Goal: Task Accomplishment & Management: Use online tool/utility

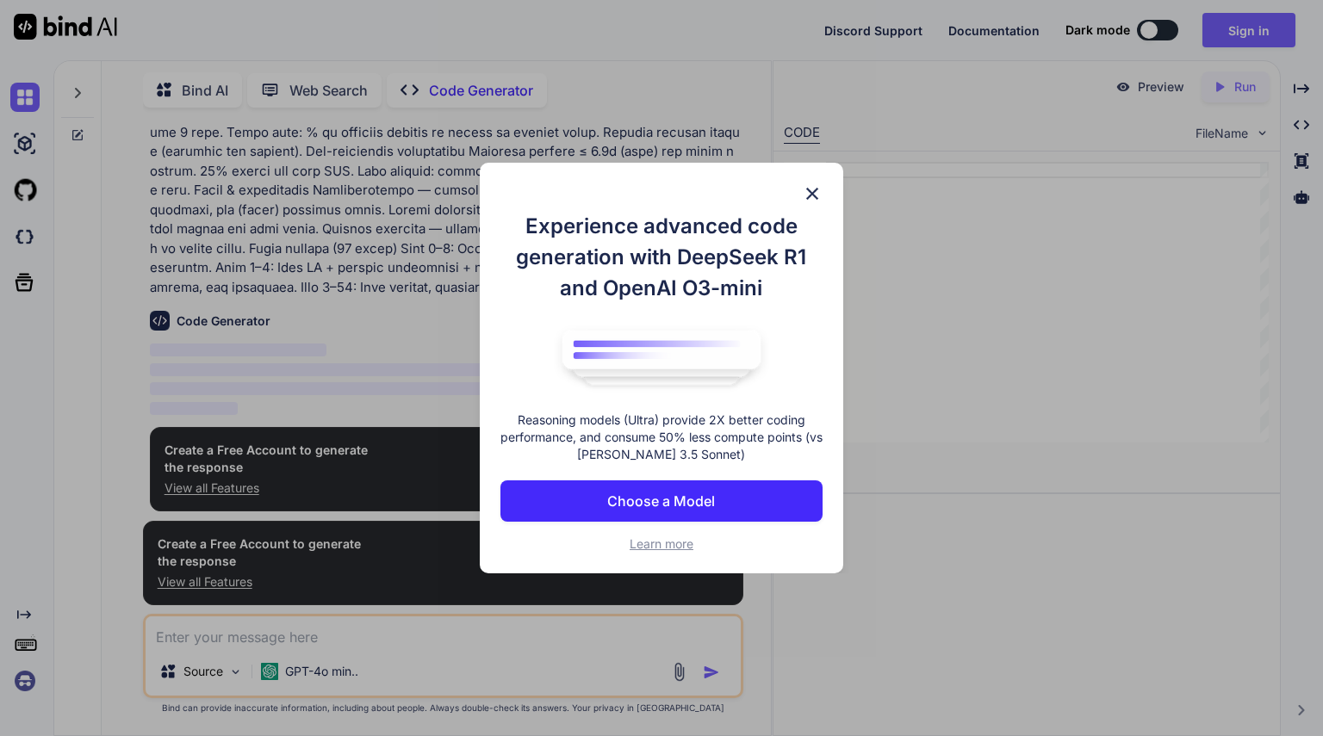
scroll to position [571, 0]
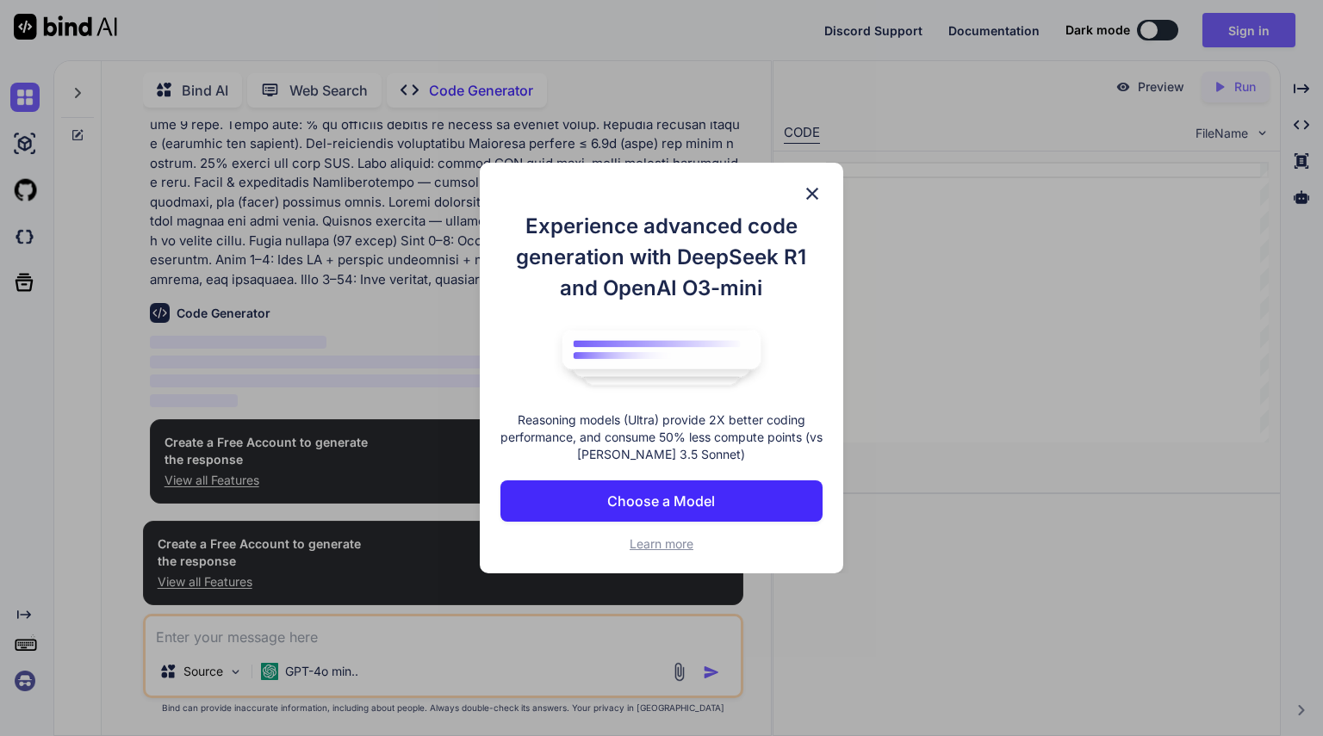
type textarea "x"
click at [717, 505] on button "Choose a Model" at bounding box center [661, 501] width 322 height 41
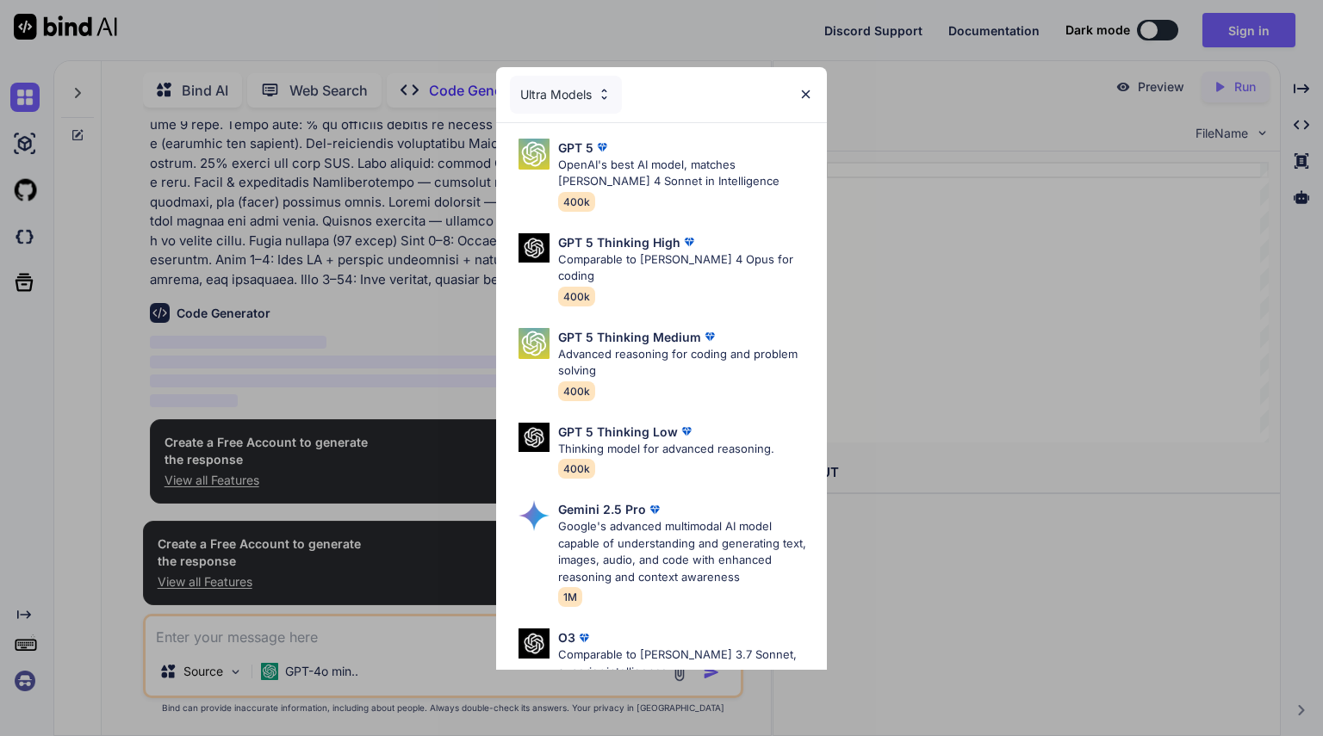
click at [801, 93] on img at bounding box center [805, 94] width 15 height 15
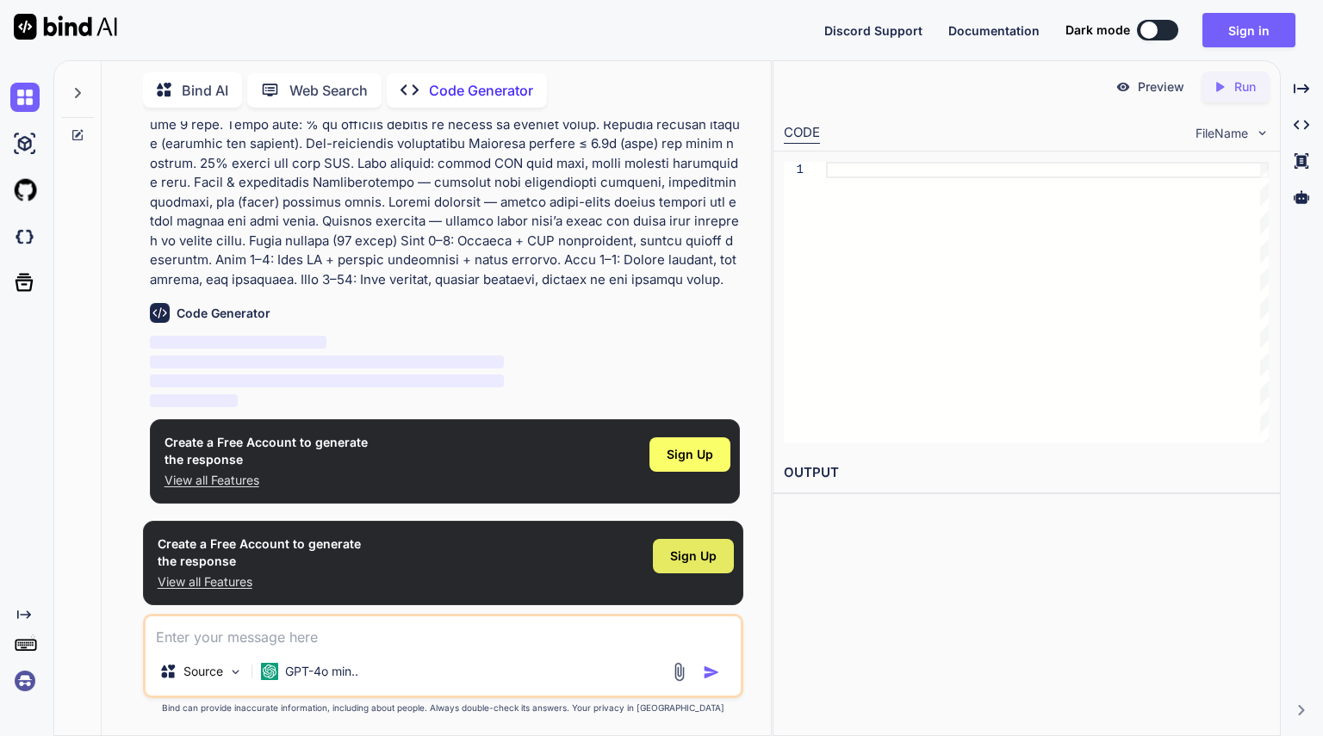
click at [692, 560] on span "Sign Up" at bounding box center [693, 556] width 47 height 17
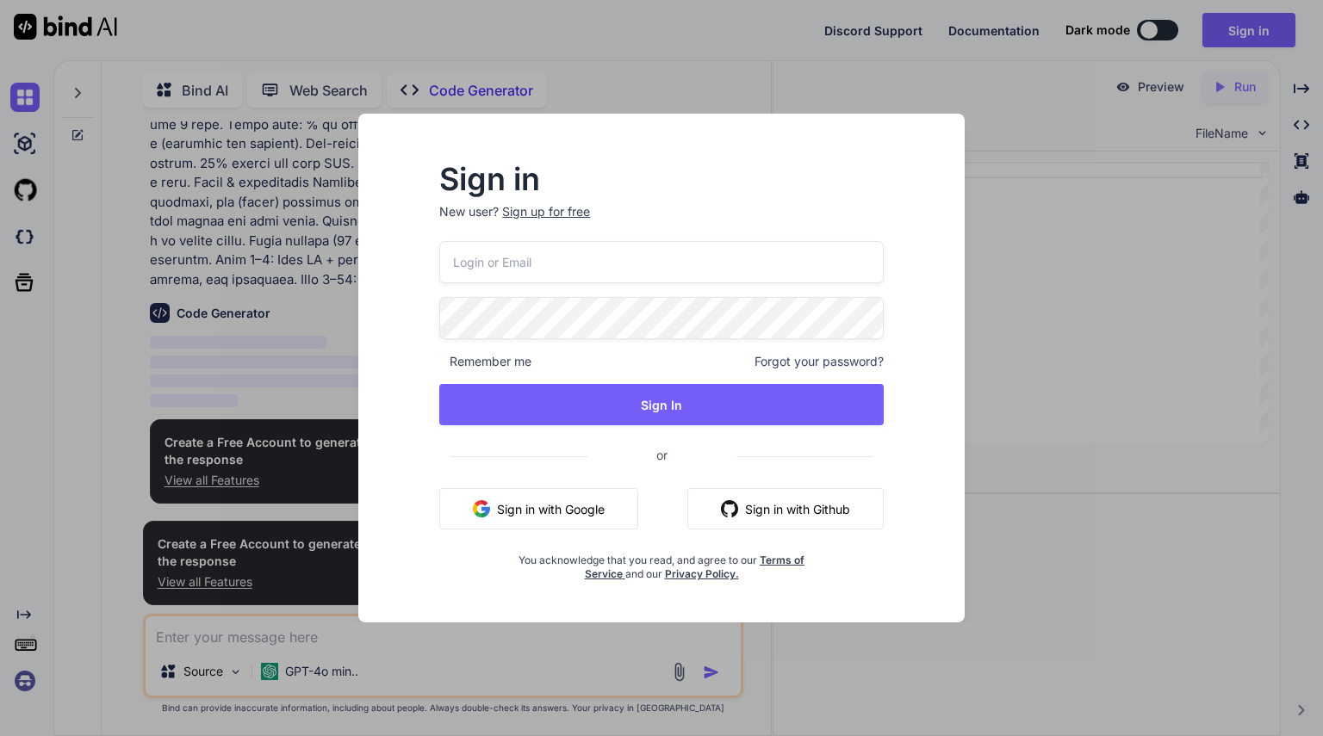
click at [581, 502] on button "Sign in with Google" at bounding box center [538, 508] width 199 height 41
click at [588, 499] on button "Sign in with Google" at bounding box center [538, 508] width 199 height 41
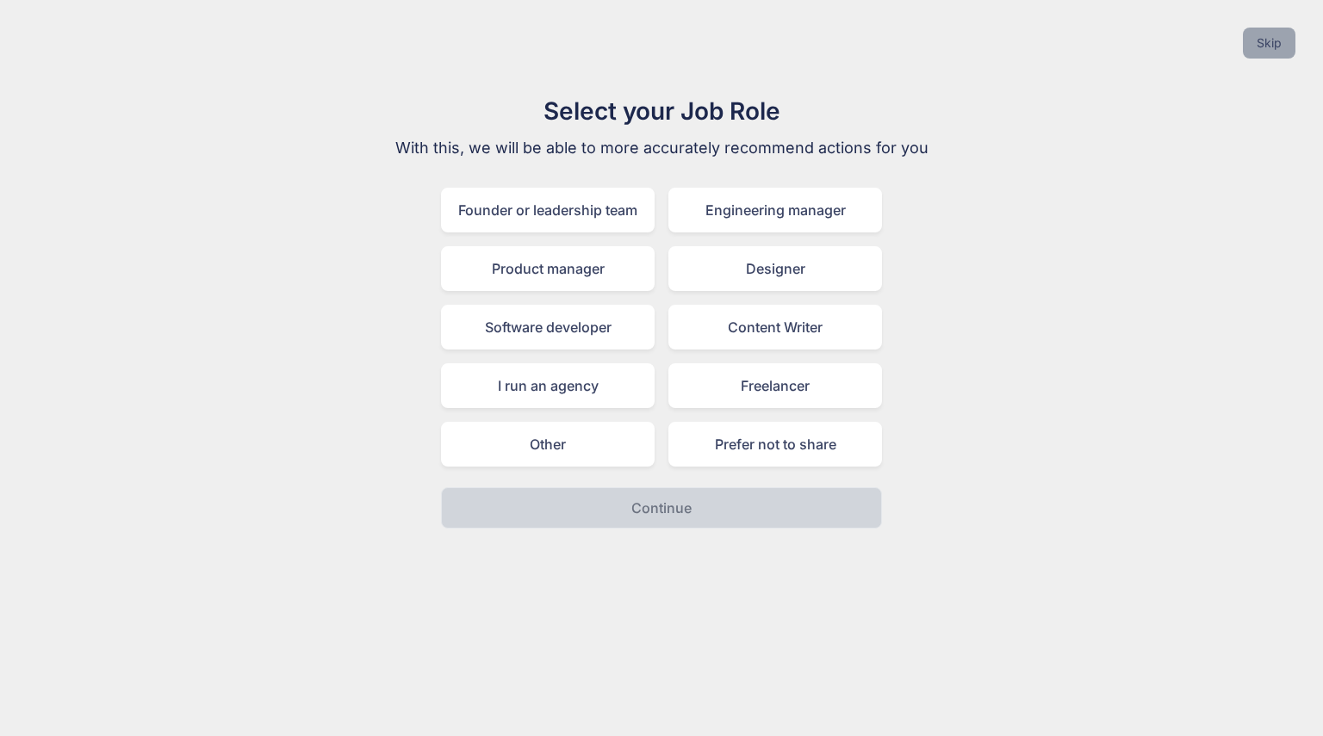
click at [1275, 51] on button "Skip" at bounding box center [1269, 43] width 53 height 31
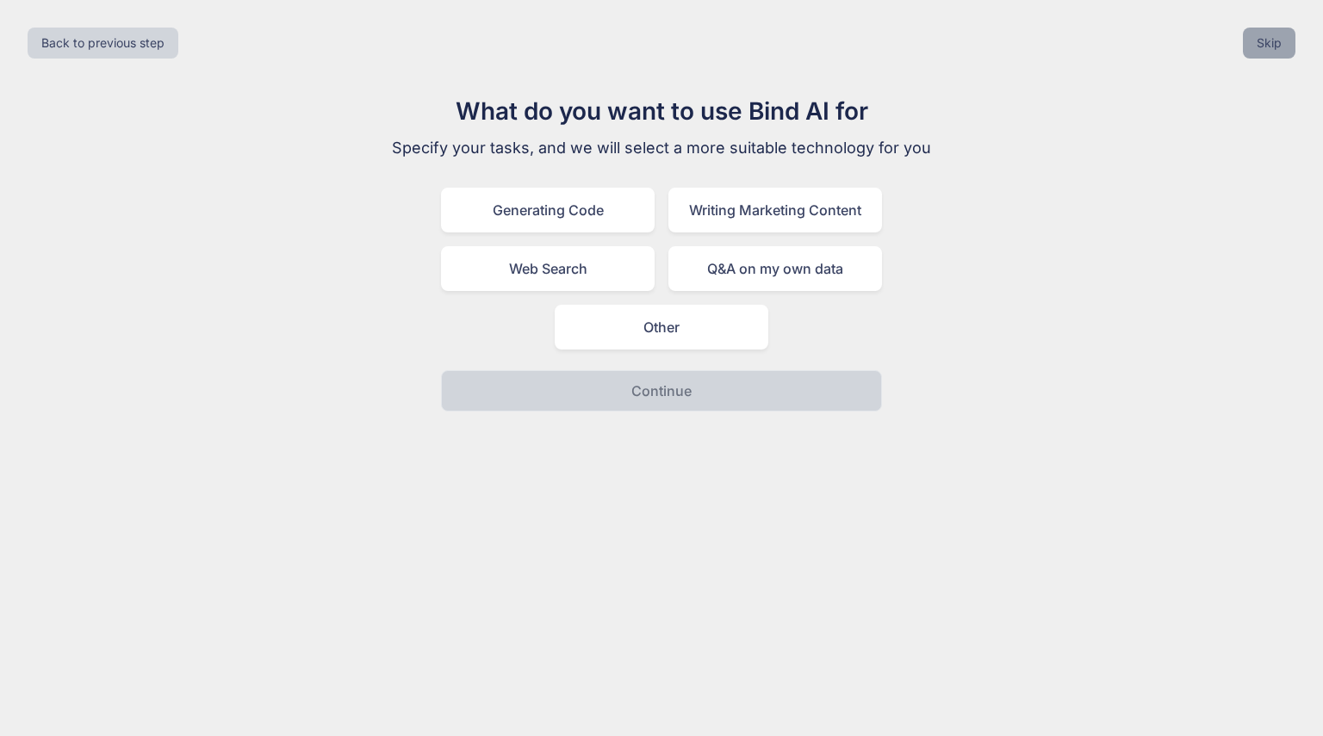
click at [1260, 38] on button "Skip" at bounding box center [1269, 43] width 53 height 31
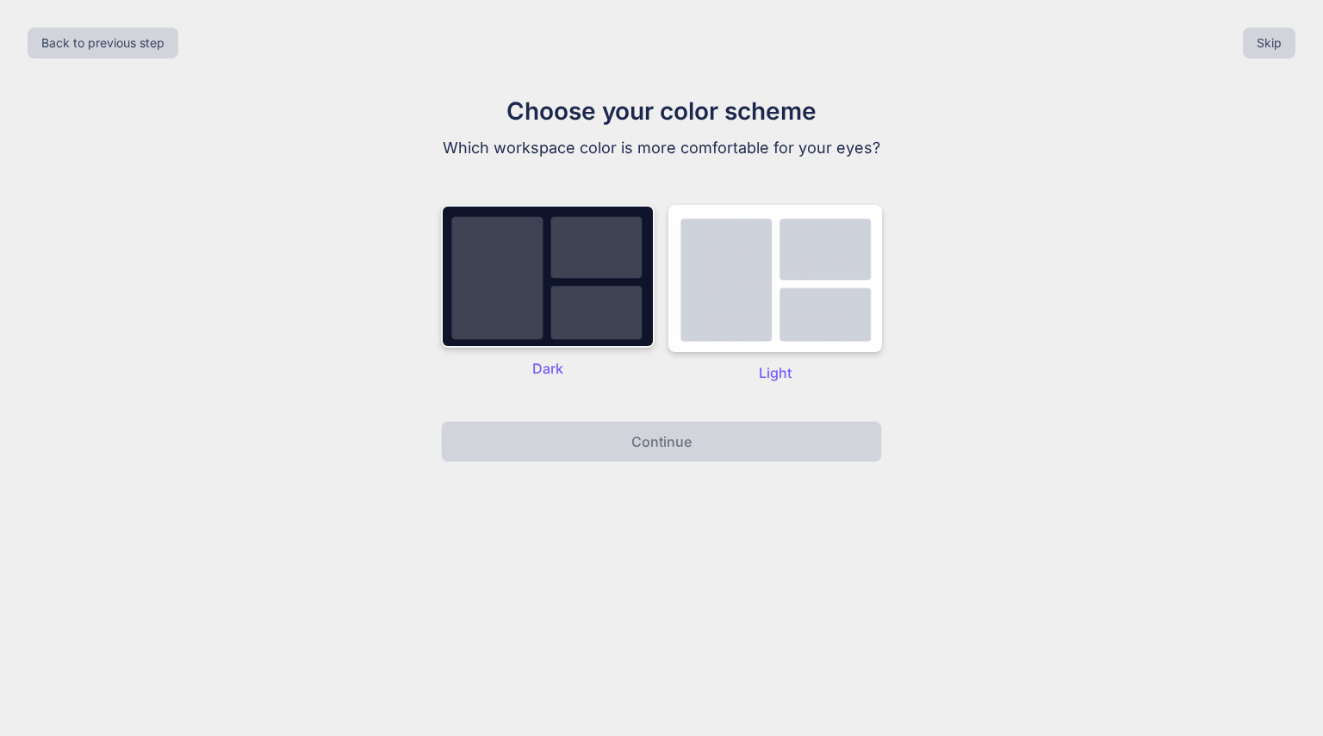
click at [578, 279] on img at bounding box center [548, 276] width 214 height 143
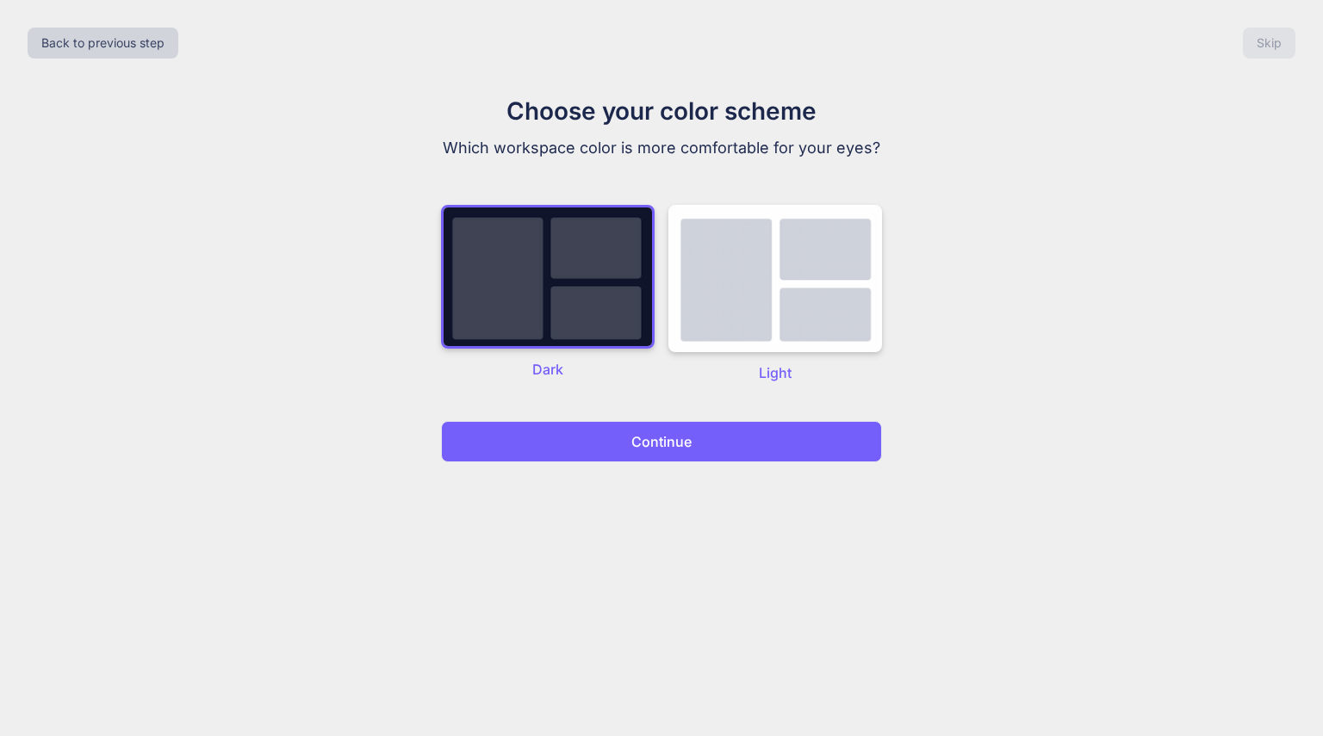
click at [713, 451] on button "Continue" at bounding box center [661, 441] width 441 height 41
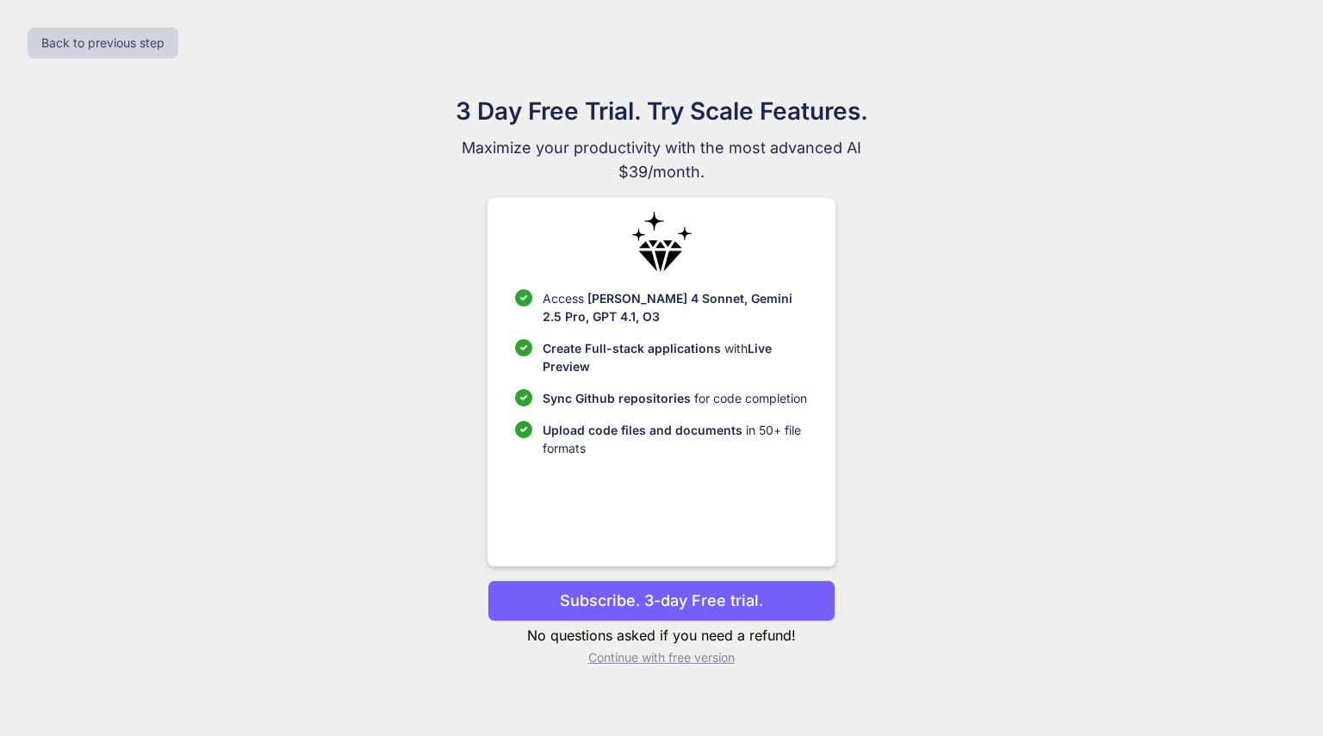
click at [723, 436] on span "Upload code files and documents" at bounding box center [643, 430] width 200 height 15
click at [714, 661] on p "Continue with free version" at bounding box center [660, 657] width 347 height 17
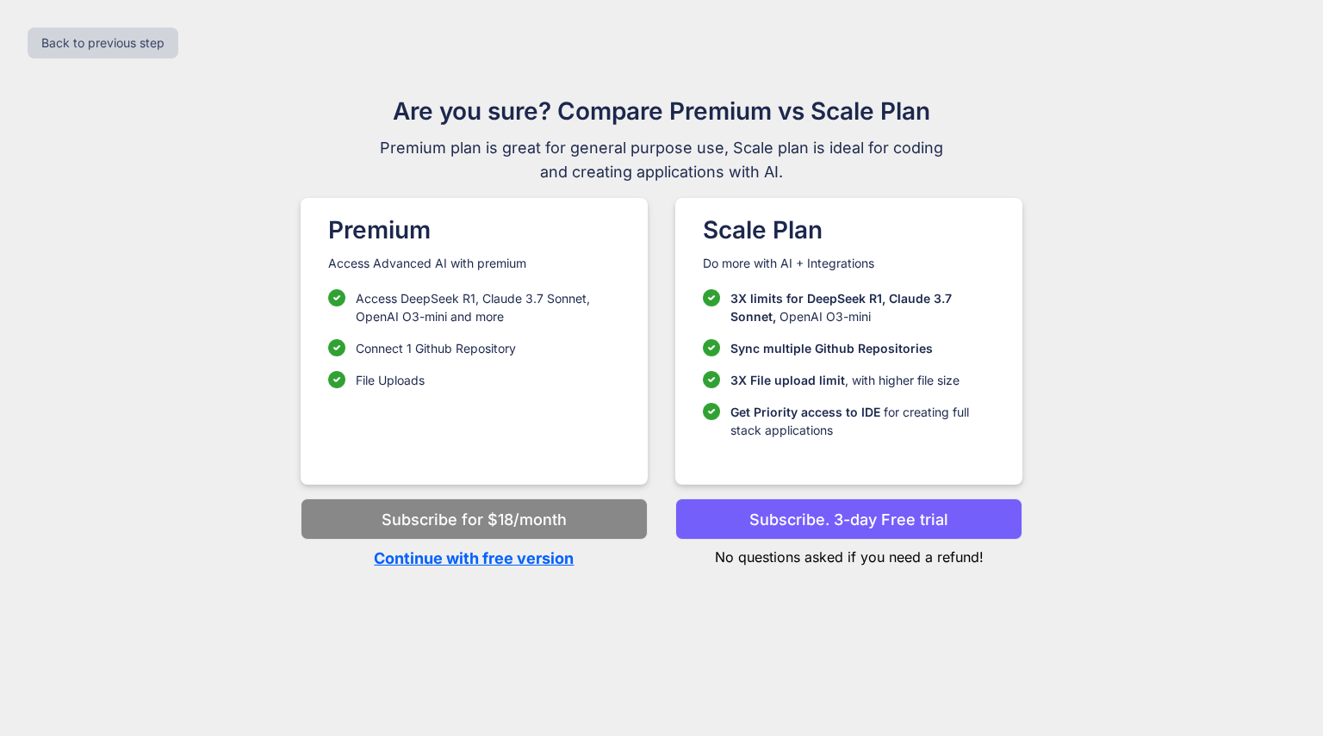
click at [529, 560] on p "Continue with free version" at bounding box center [474, 558] width 347 height 23
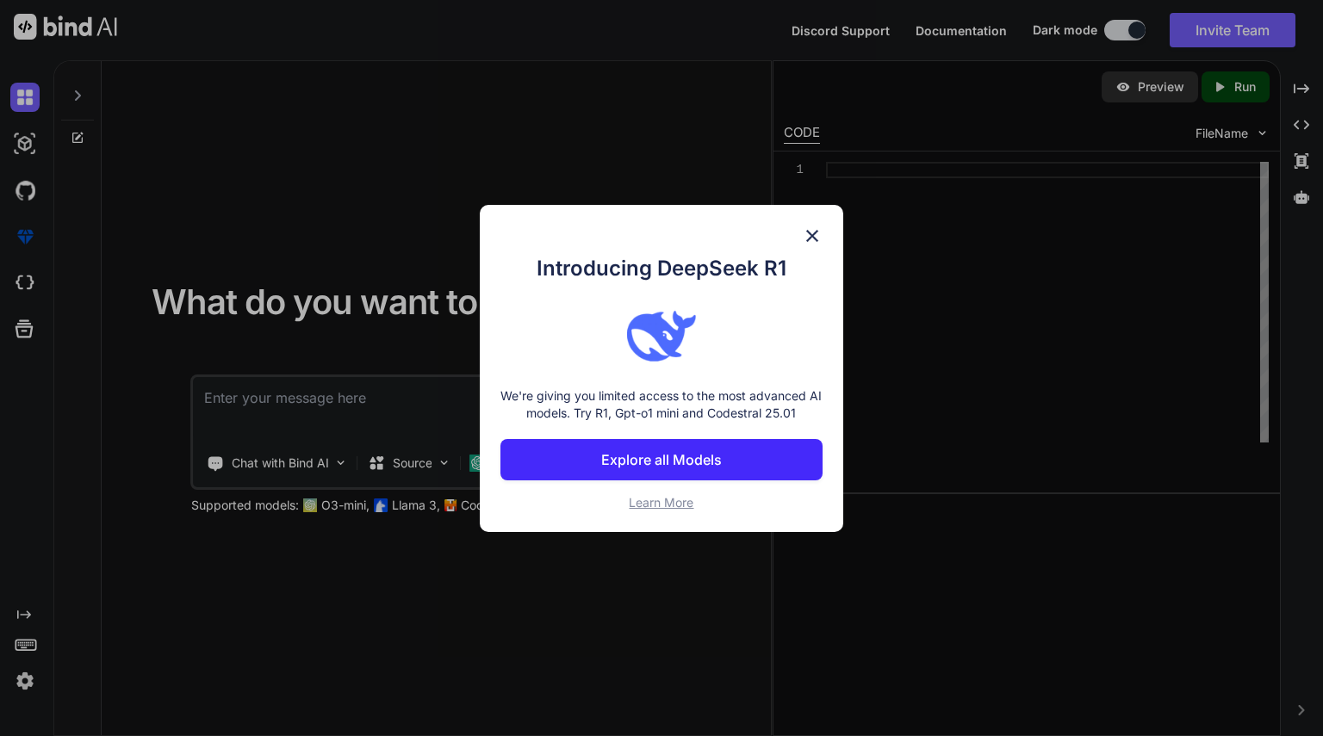
click at [810, 236] on img at bounding box center [812, 236] width 21 height 21
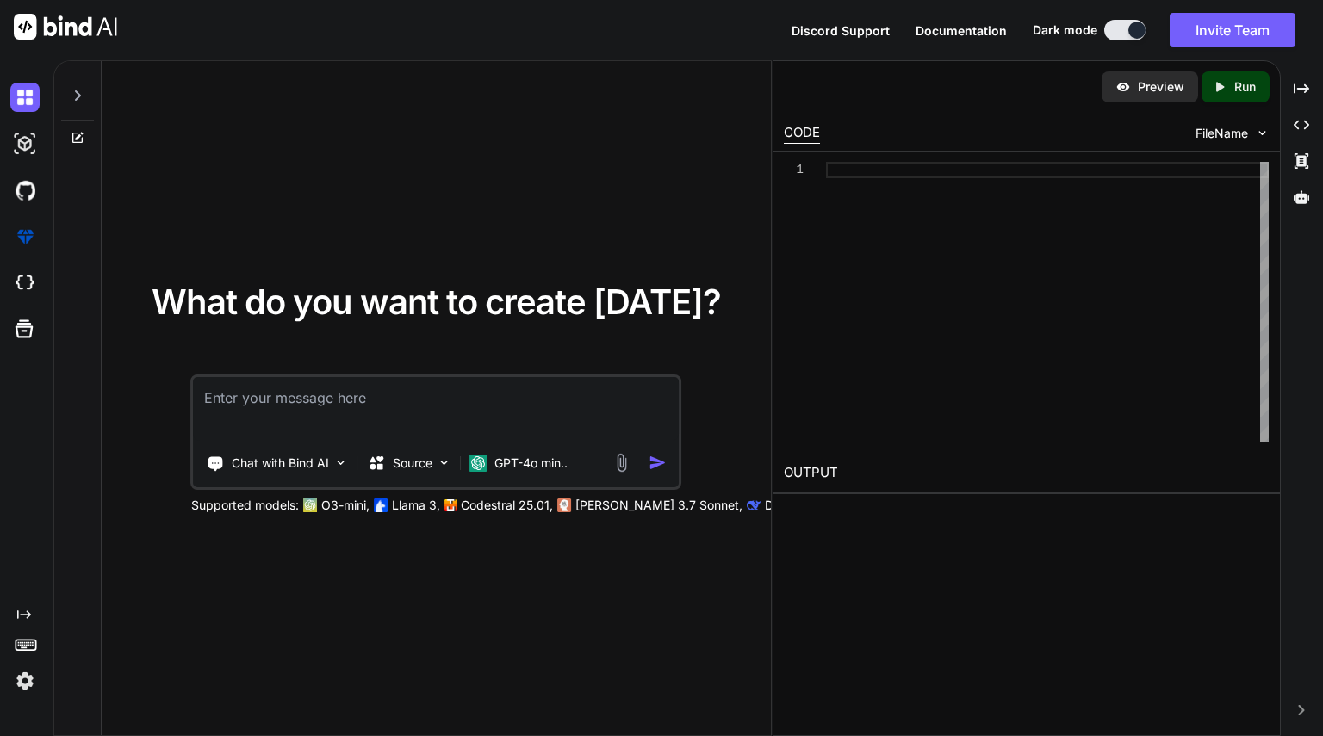
paste textarea "Loremi Dolor s ametconsect adipiscingelit SE doei temporin utlabor etdolorem, a…"
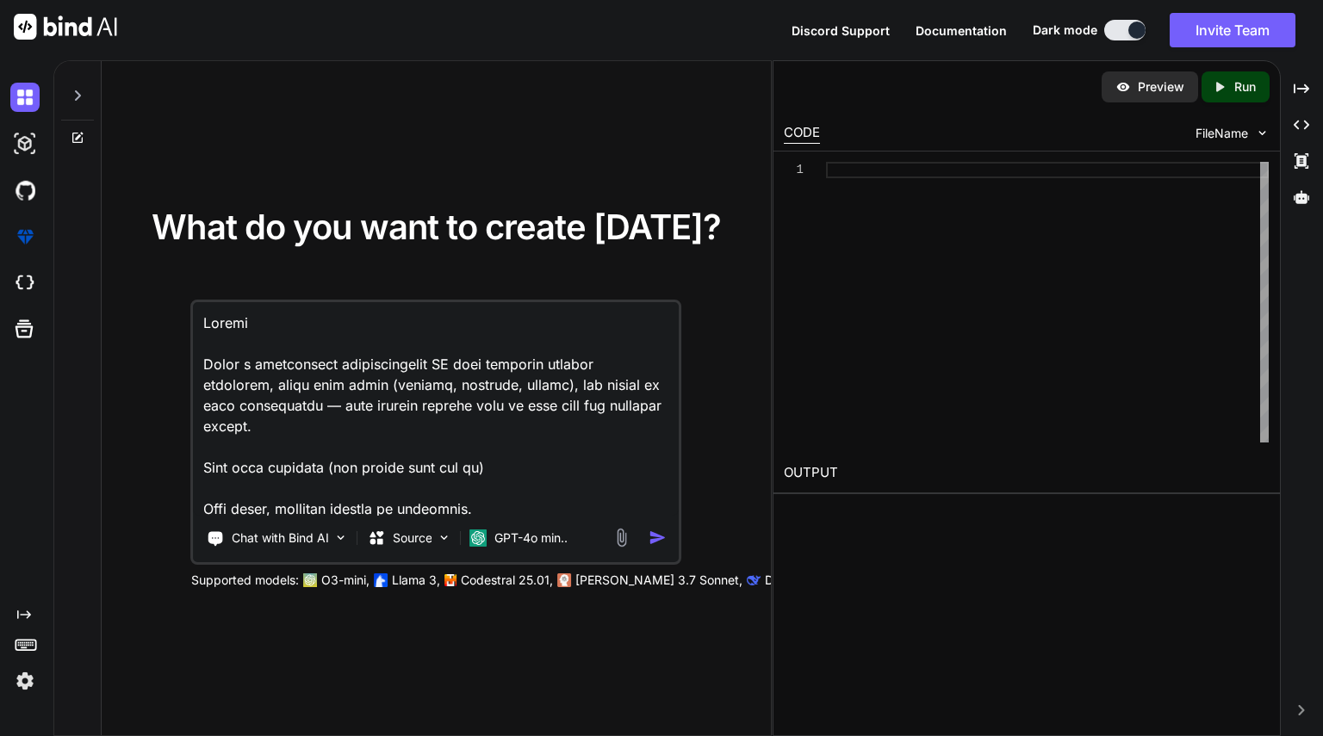
scroll to position [2627, 0]
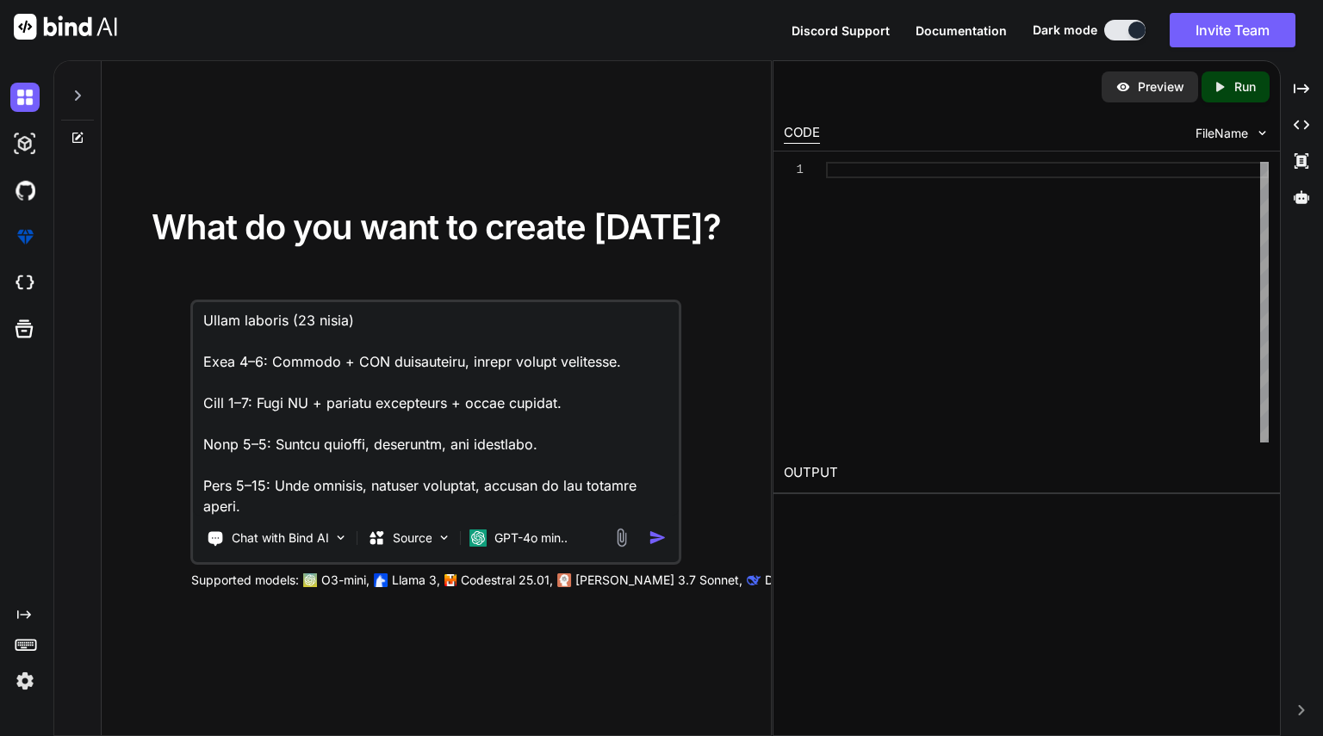
type textarea "Loremi Dolor s ametconsect adipiscingelit SE doei temporin utlabor etdolorem, a…"
click at [646, 541] on div at bounding box center [642, 538] width 62 height 20
click at [649, 541] on img "button" at bounding box center [657, 538] width 18 height 18
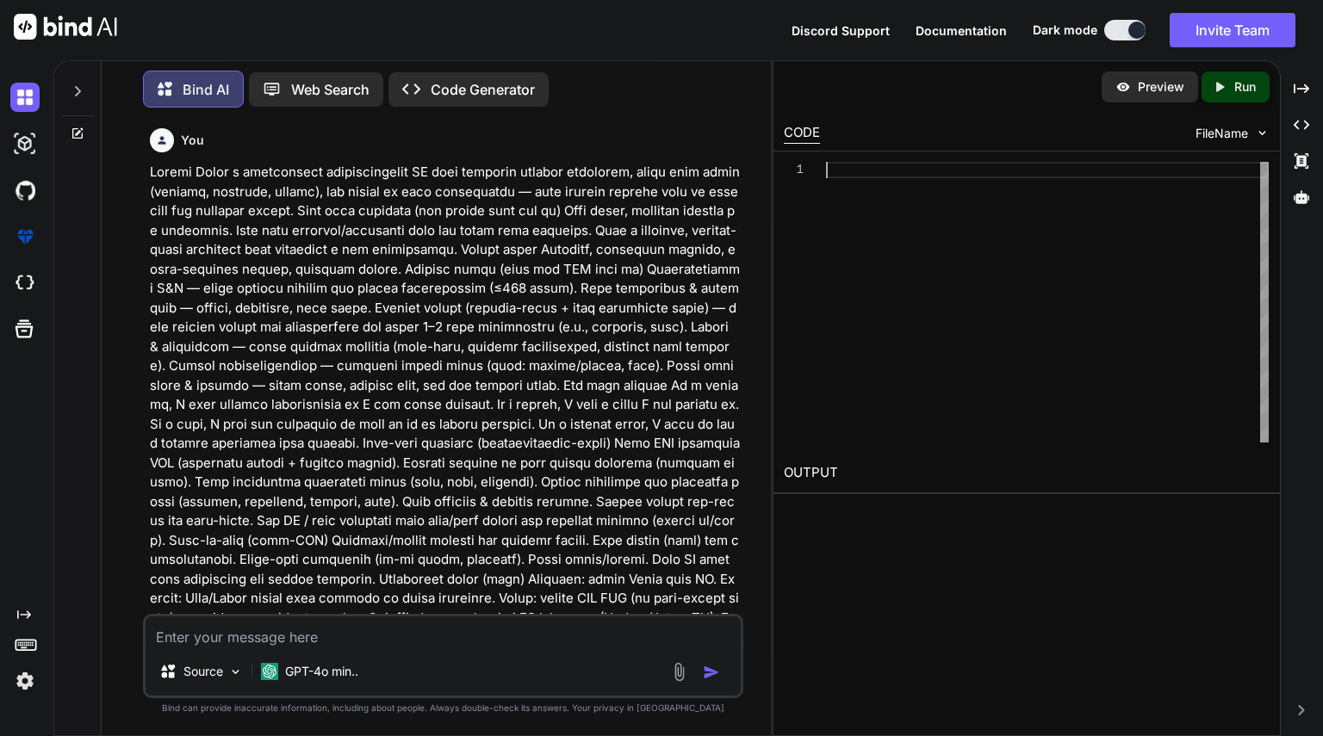
click at [971, 175] on div at bounding box center [1047, 302] width 443 height 281
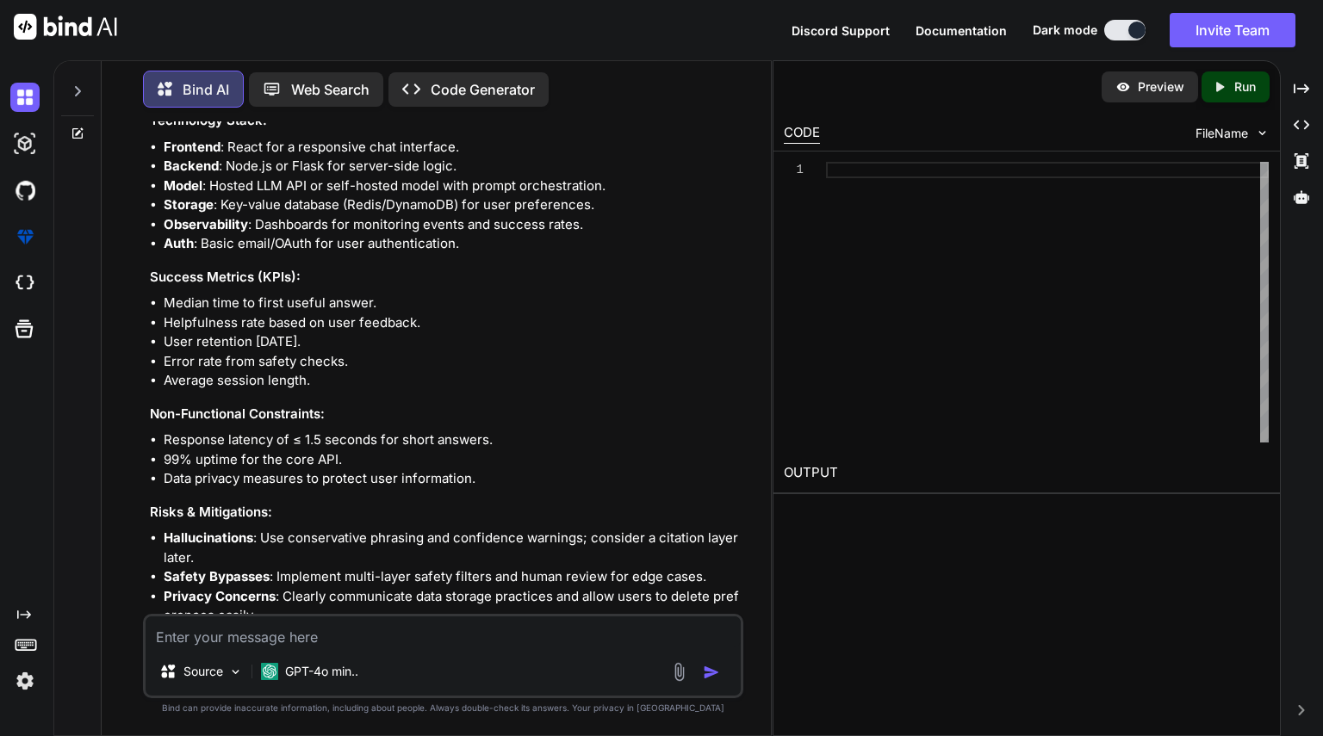
scroll to position [1882, 0]
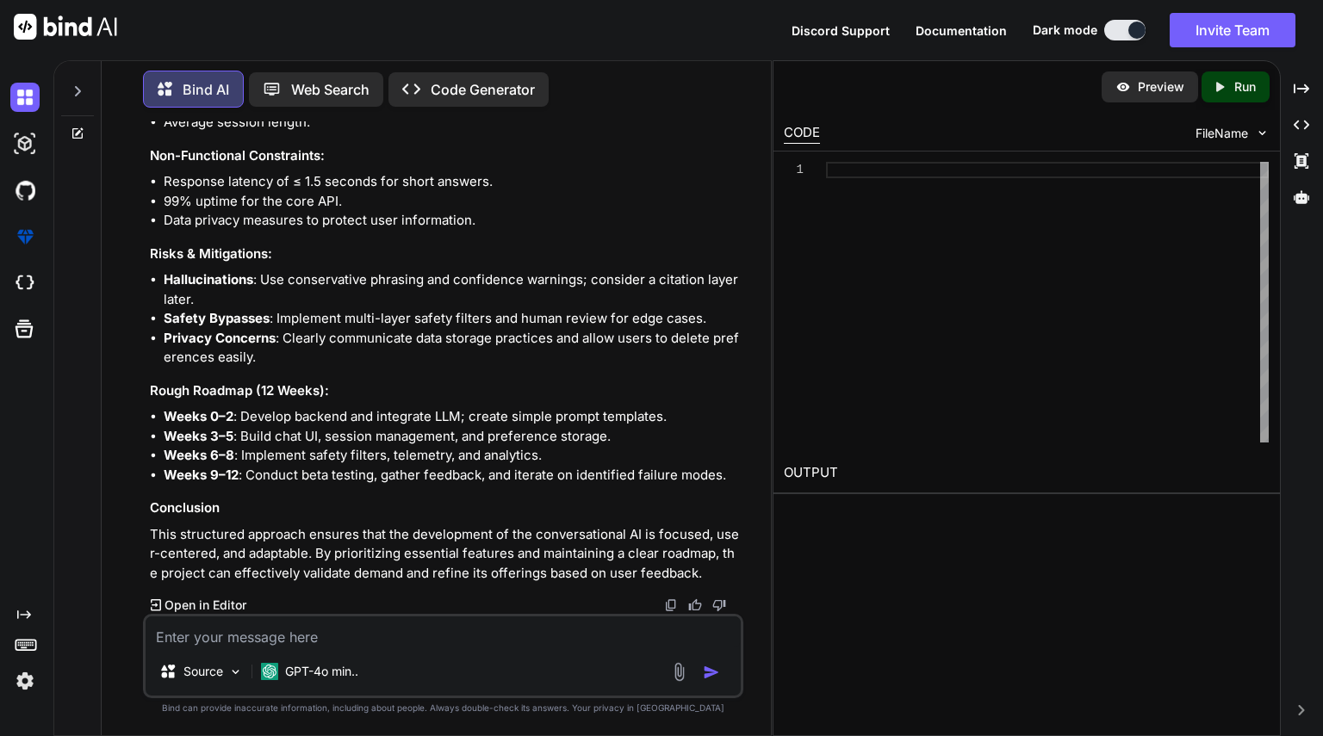
click at [522, 90] on p "Code Generator" at bounding box center [483, 89] width 104 height 21
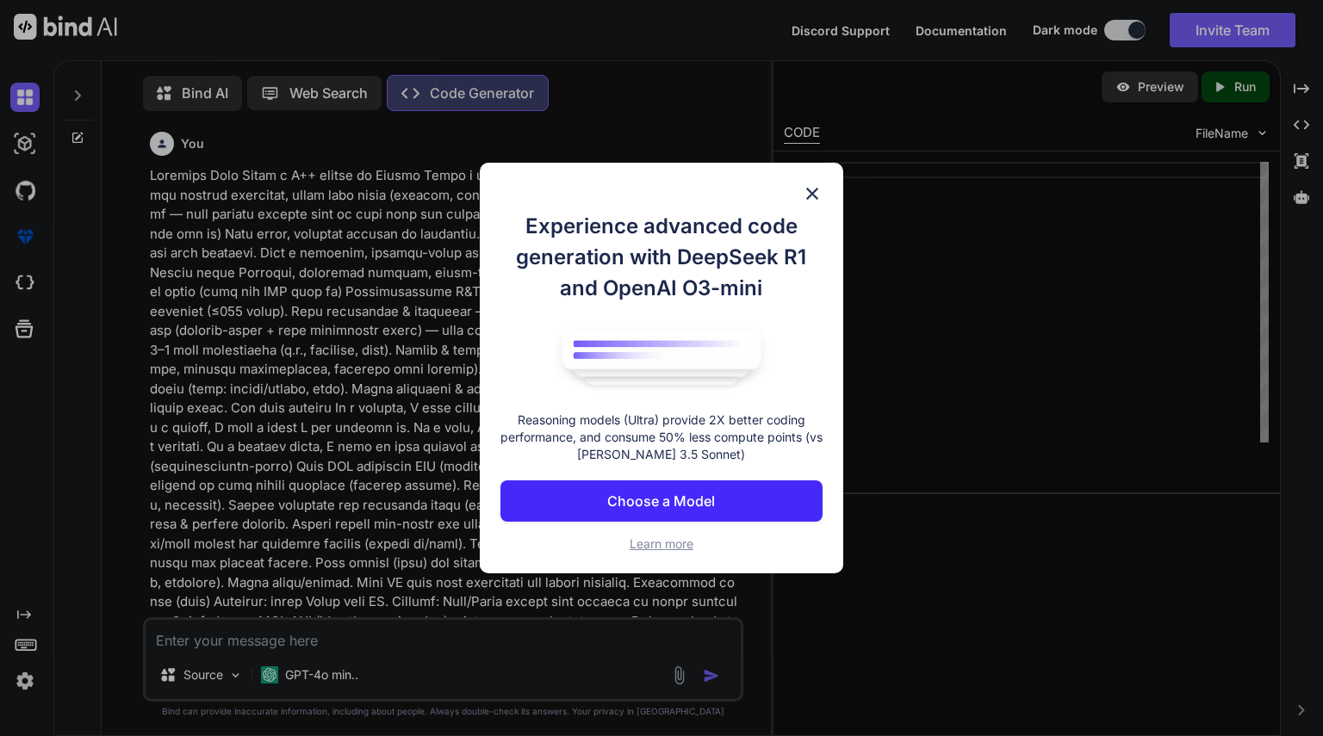
scroll to position [8, 0]
click at [712, 493] on p "Choose a Model" at bounding box center [661, 501] width 108 height 21
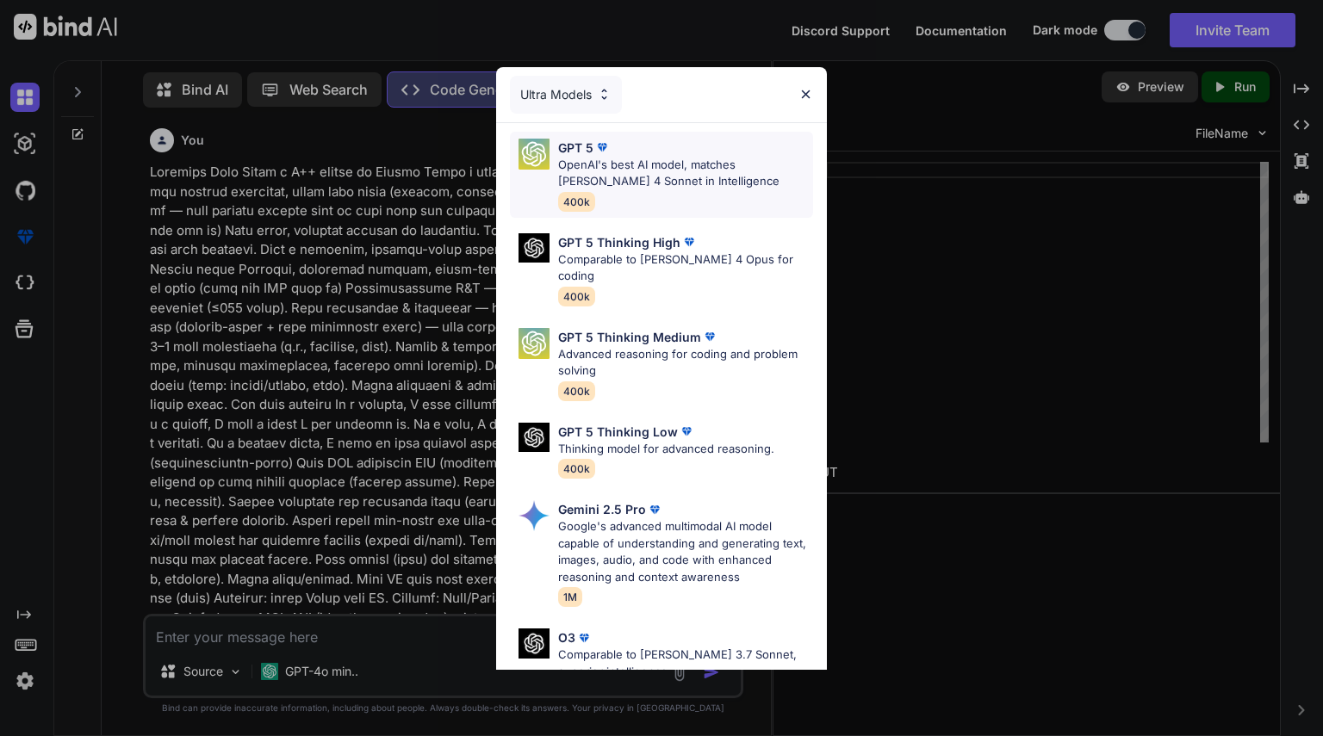
click at [704, 172] on p "OpenAI's best AI model, matches [PERSON_NAME] 4 Sonnet in Intelligence" at bounding box center [685, 174] width 255 height 34
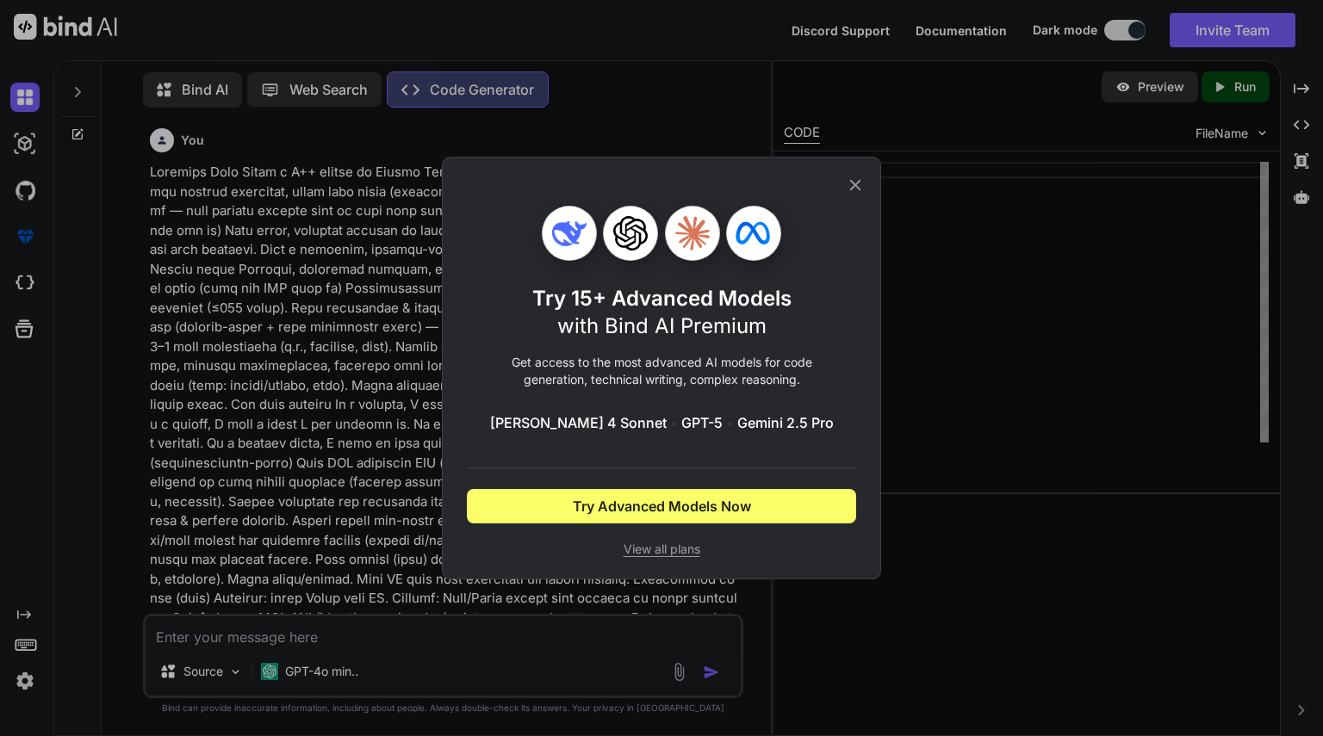
click at [845, 188] on div "Try 15+ Advanced Models with Bind AI Premium Get access to the most advanced AI…" at bounding box center [661, 368] width 389 height 421
click at [847, 188] on icon at bounding box center [855, 185] width 19 height 19
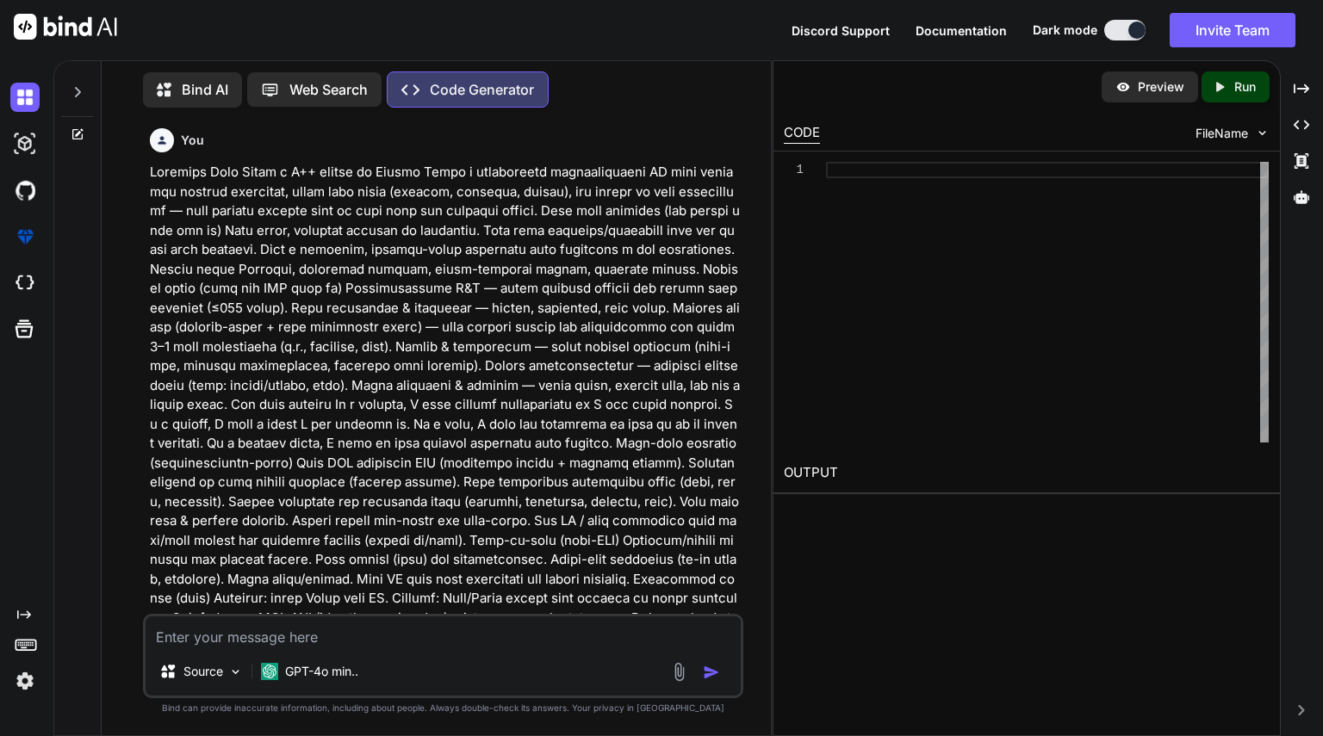
click at [526, 84] on p "Code Generator" at bounding box center [482, 89] width 104 height 21
click at [430, 636] on textarea at bounding box center [443, 632] width 595 height 31
paste textarea "Loremi Dolor s ametconsect adipiscingelit SE doei temporin utlabor etdolorem, a…"
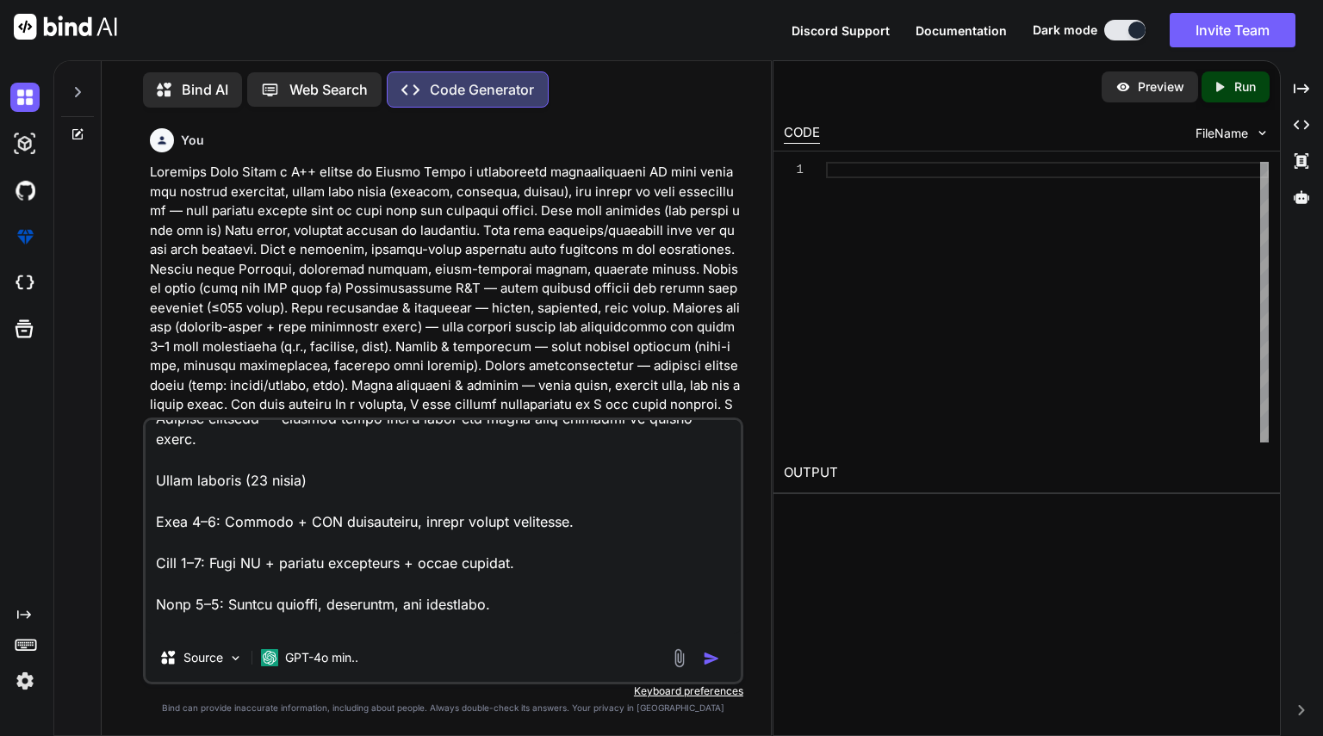
type textarea "Loremi Dolor s ametconsect adipiscingelit SE doei temporin utlabor etdolorem, a…"
click at [705, 656] on img "button" at bounding box center [711, 658] width 17 height 17
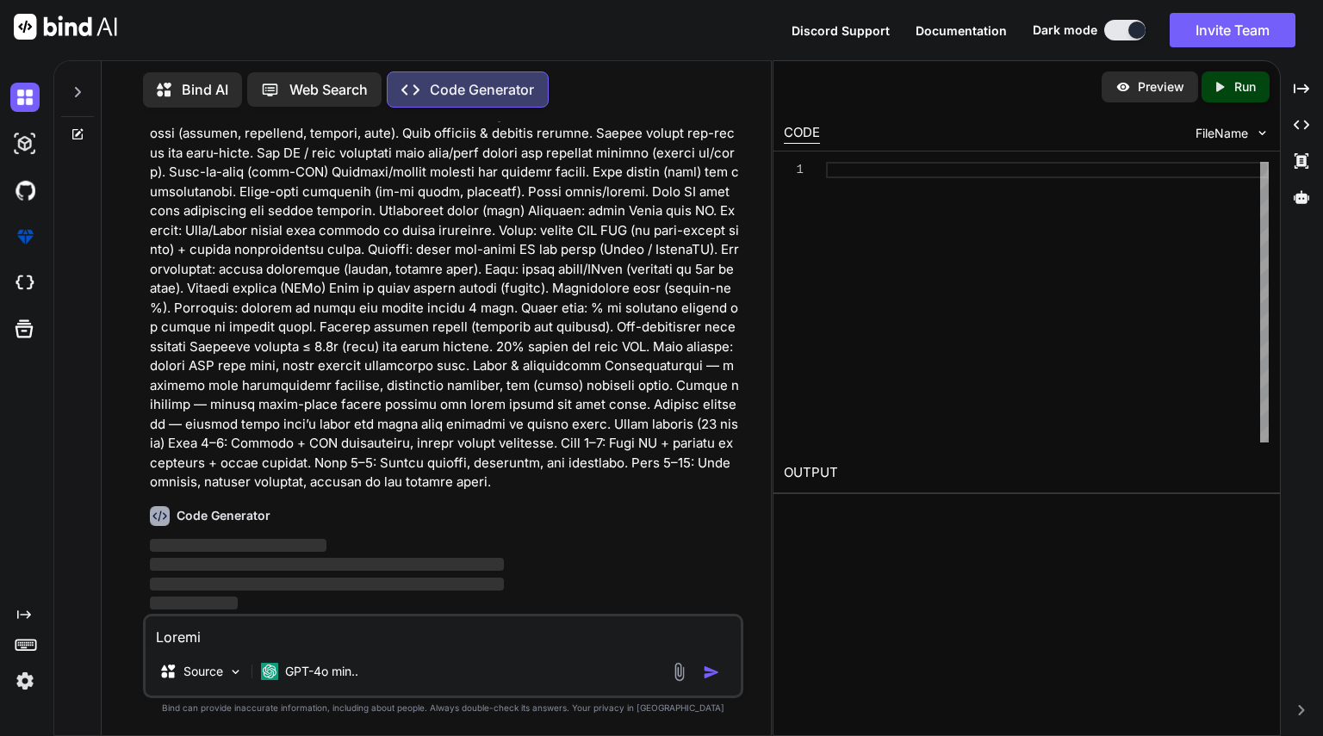
scroll to position [2993, 0]
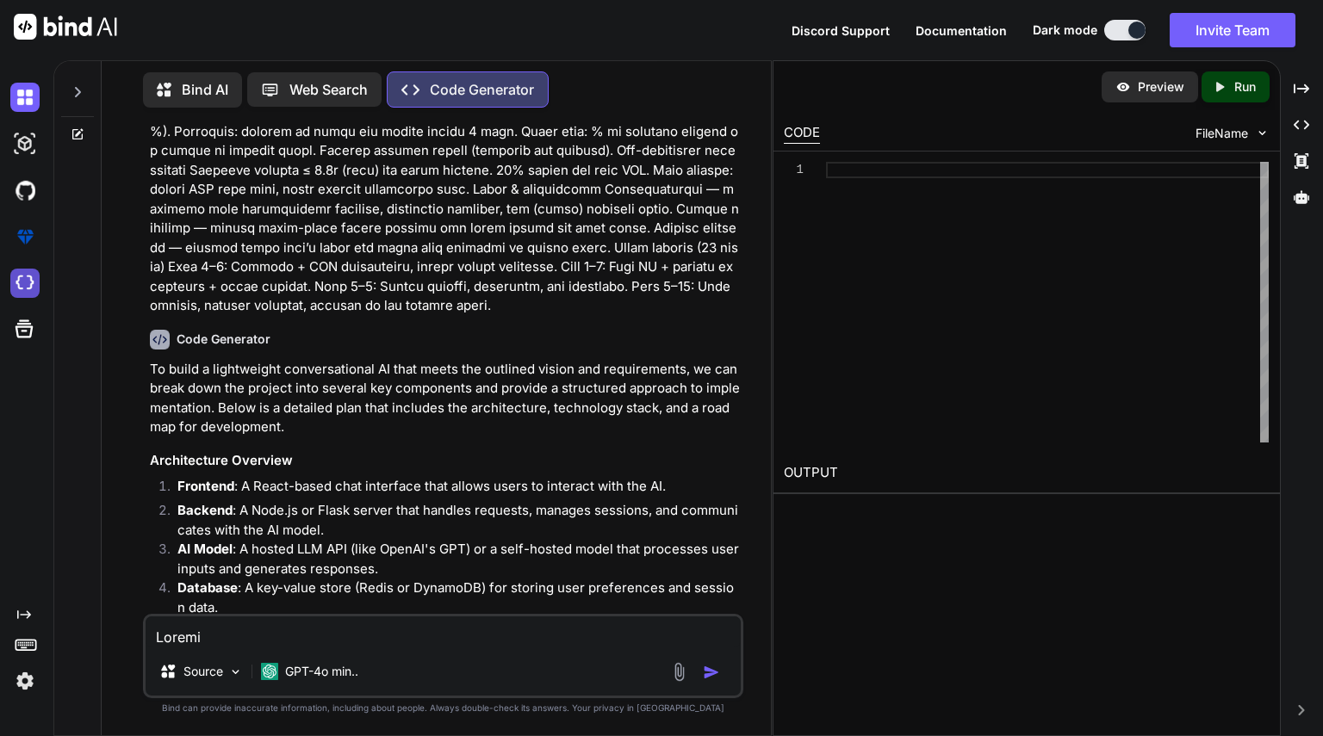
click at [24, 294] on img at bounding box center [24, 283] width 29 height 29
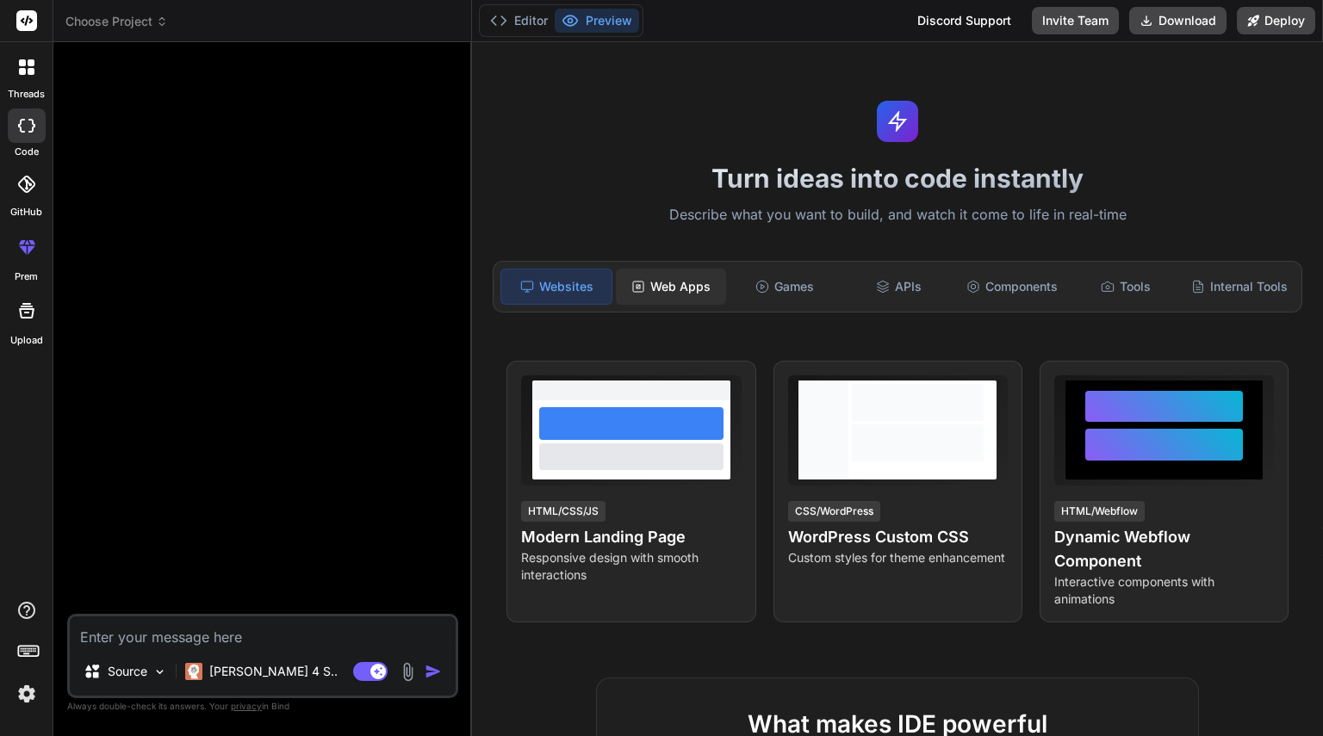
drag, startPoint x: 704, startPoint y: 283, endPoint x: 657, endPoint y: 285, distance: 47.4
click at [657, 285] on div "Web Apps" at bounding box center [671, 287] width 110 height 36
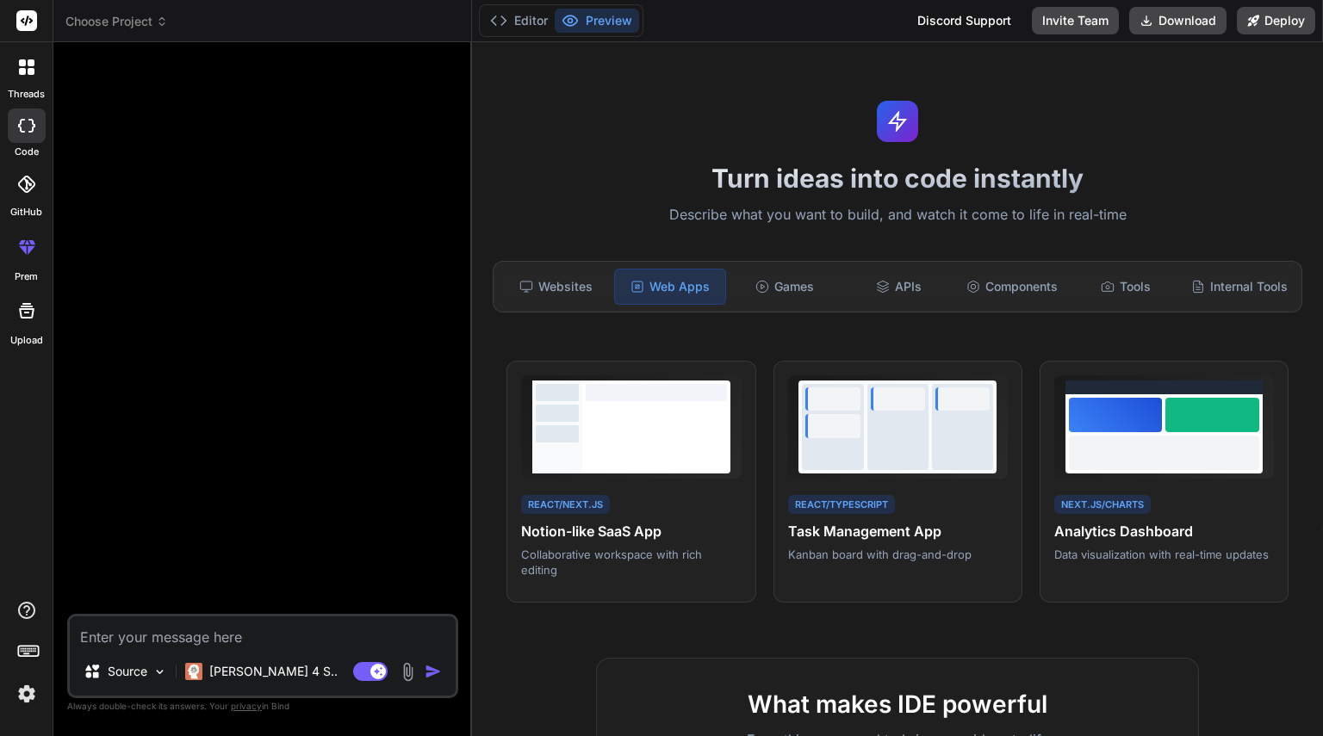
click at [291, 630] on textarea at bounding box center [263, 632] width 386 height 31
paste textarea "Loremi Dolor s ametconsect adipiscingelit SE doei temporin utlabor etdolorem, a…"
type textarea "x"
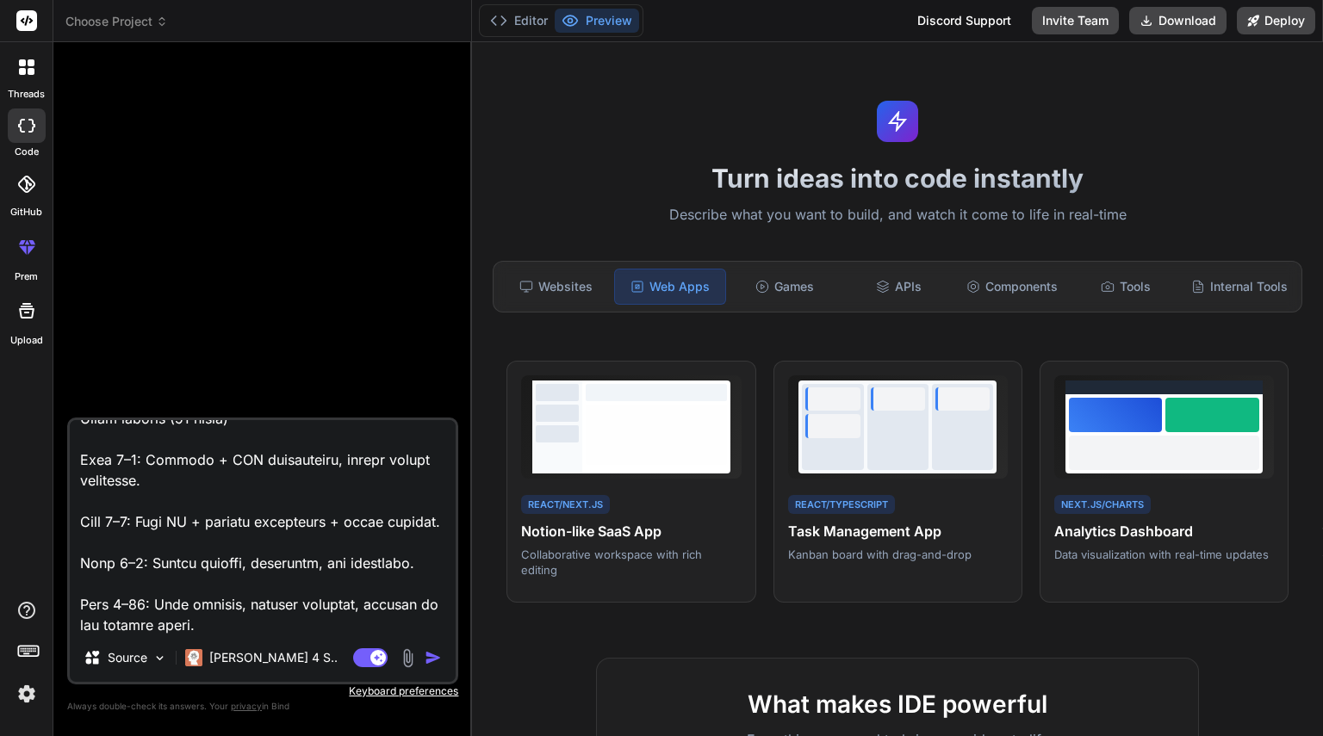
type textarea "Loremi Dolor s ametconsect adipiscingelit SE doei temporin utlabor etdolorem, a…"
click at [435, 661] on img "button" at bounding box center [433, 657] width 17 height 17
type textarea "x"
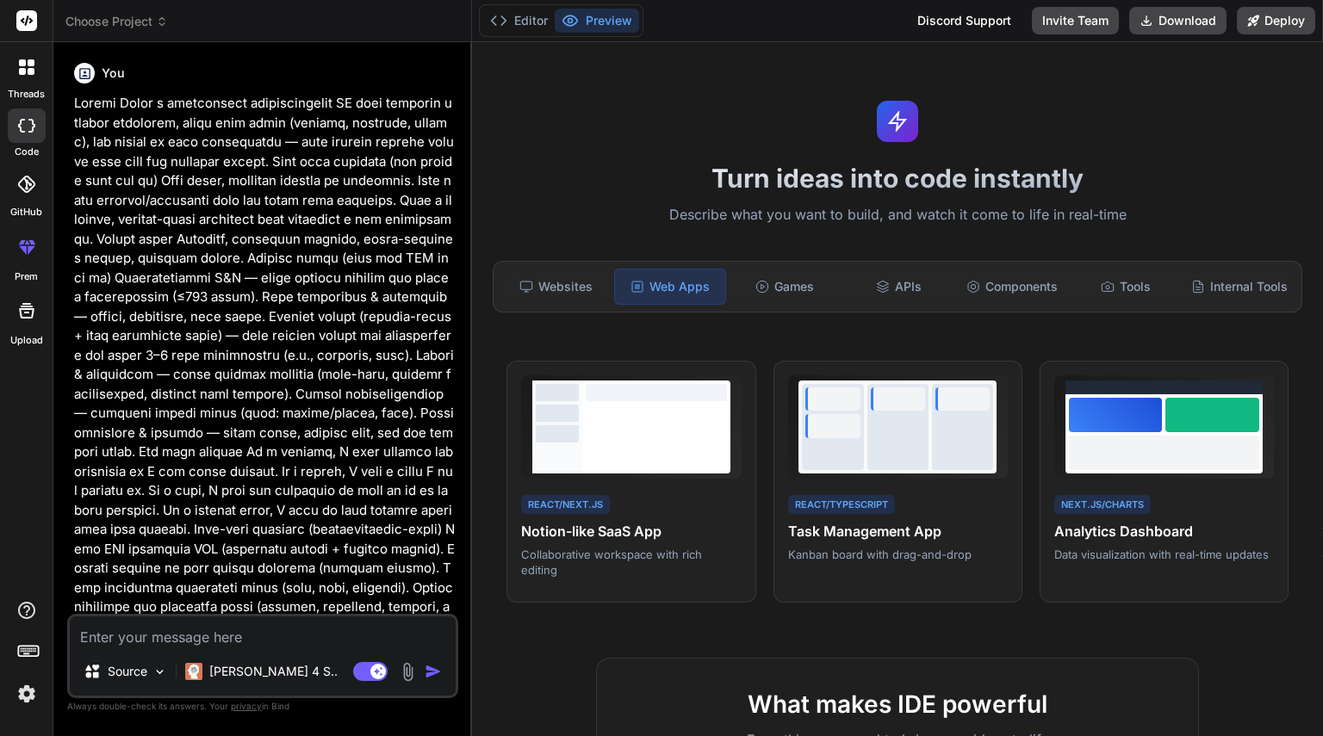
scroll to position [0, 0]
click at [431, 667] on img "button" at bounding box center [433, 671] width 17 height 17
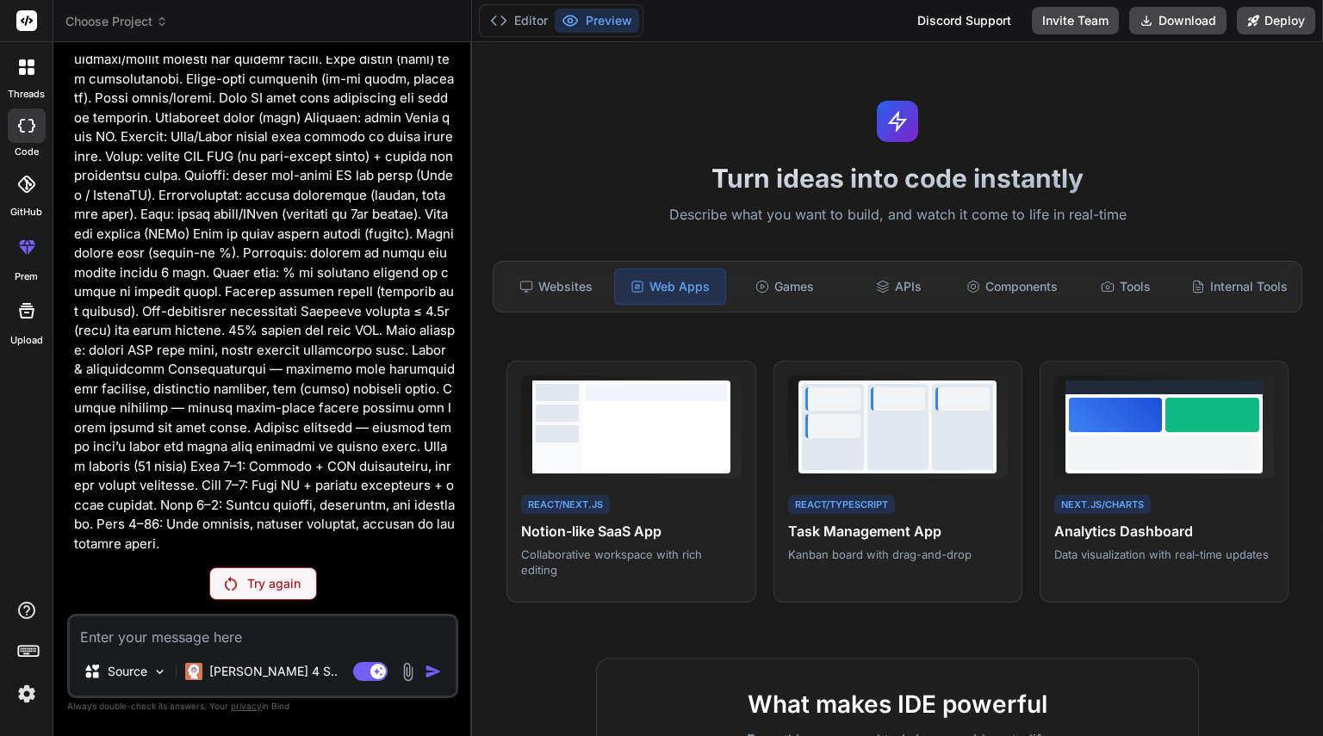
scroll to position [606, 0]
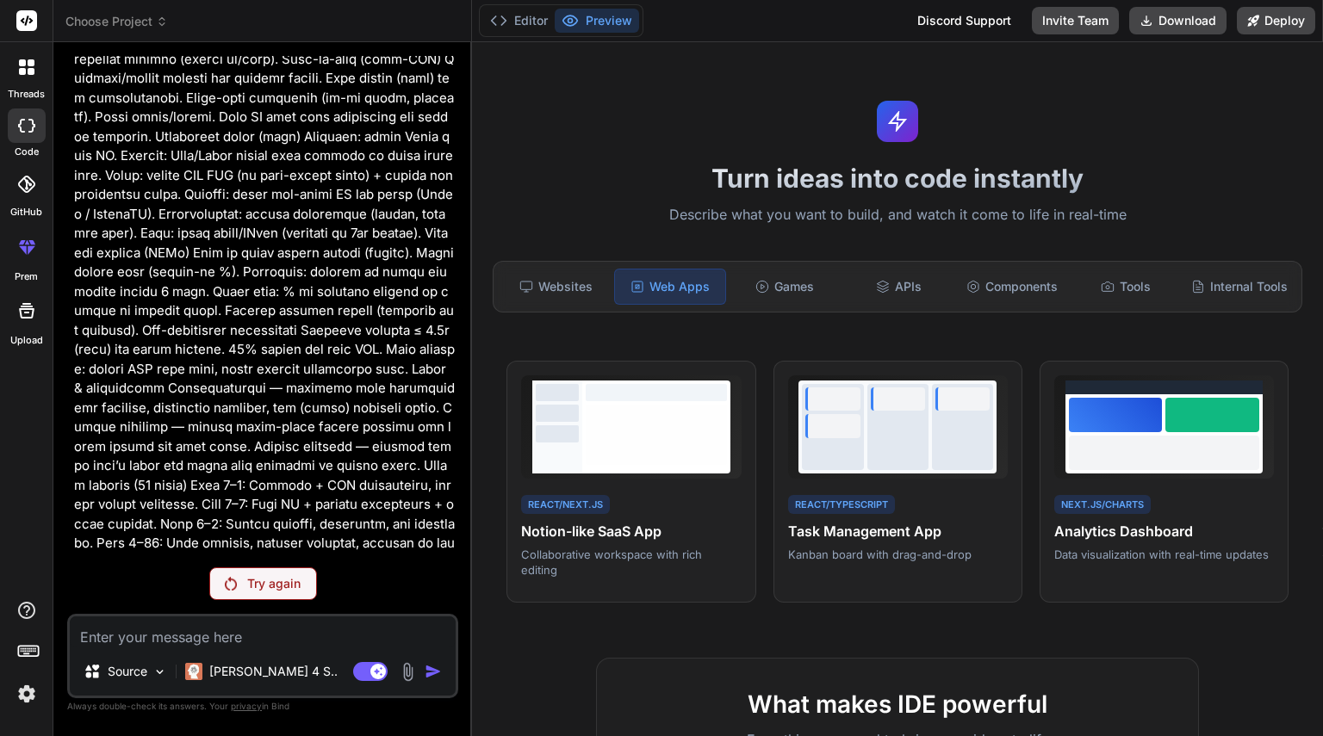
click at [284, 593] on div "Try again" at bounding box center [263, 584] width 108 height 33
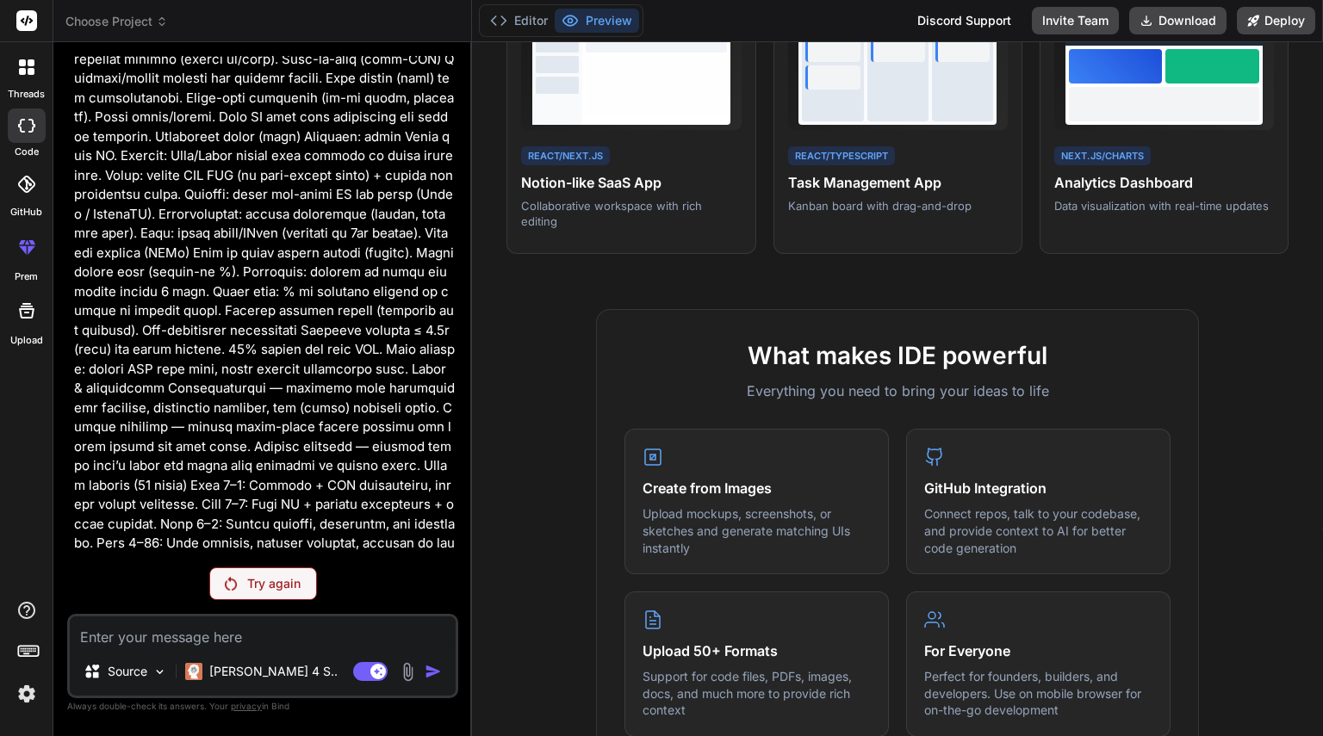
scroll to position [0, 0]
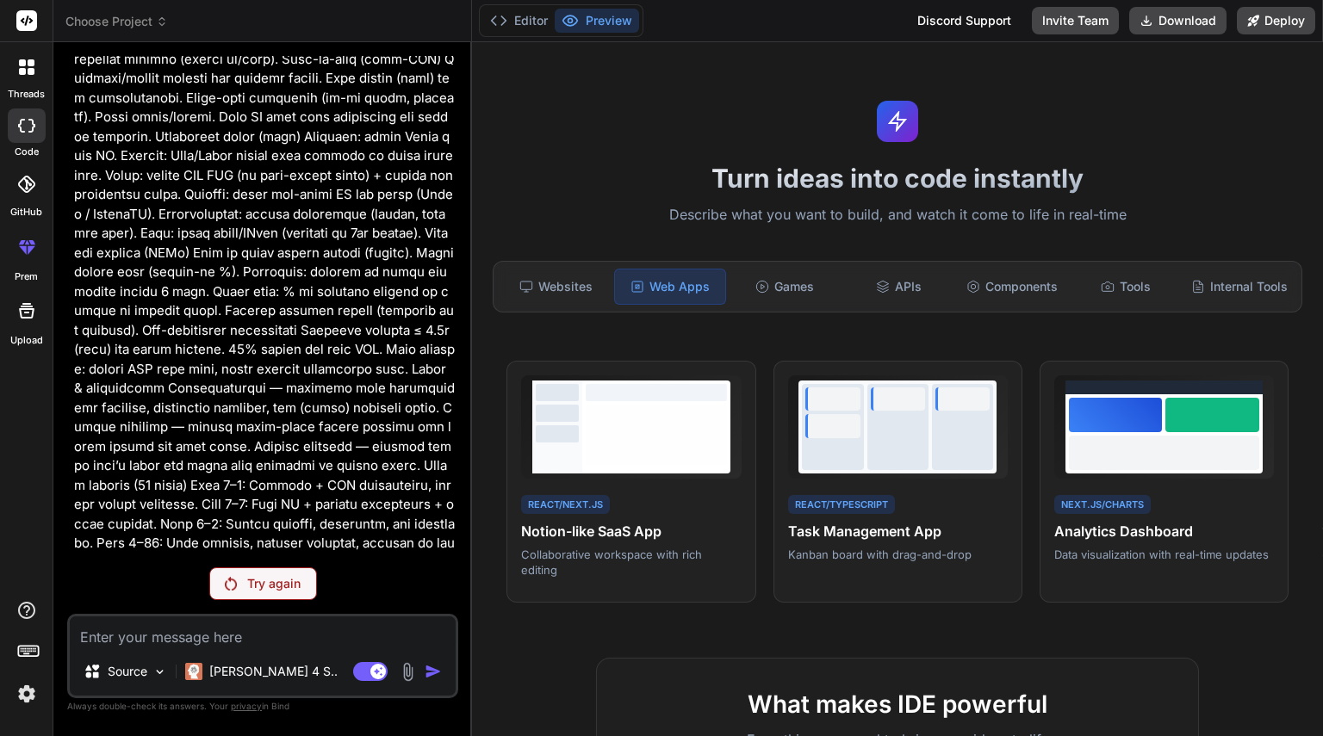
click at [20, 83] on div at bounding box center [27, 67] width 36 height 36
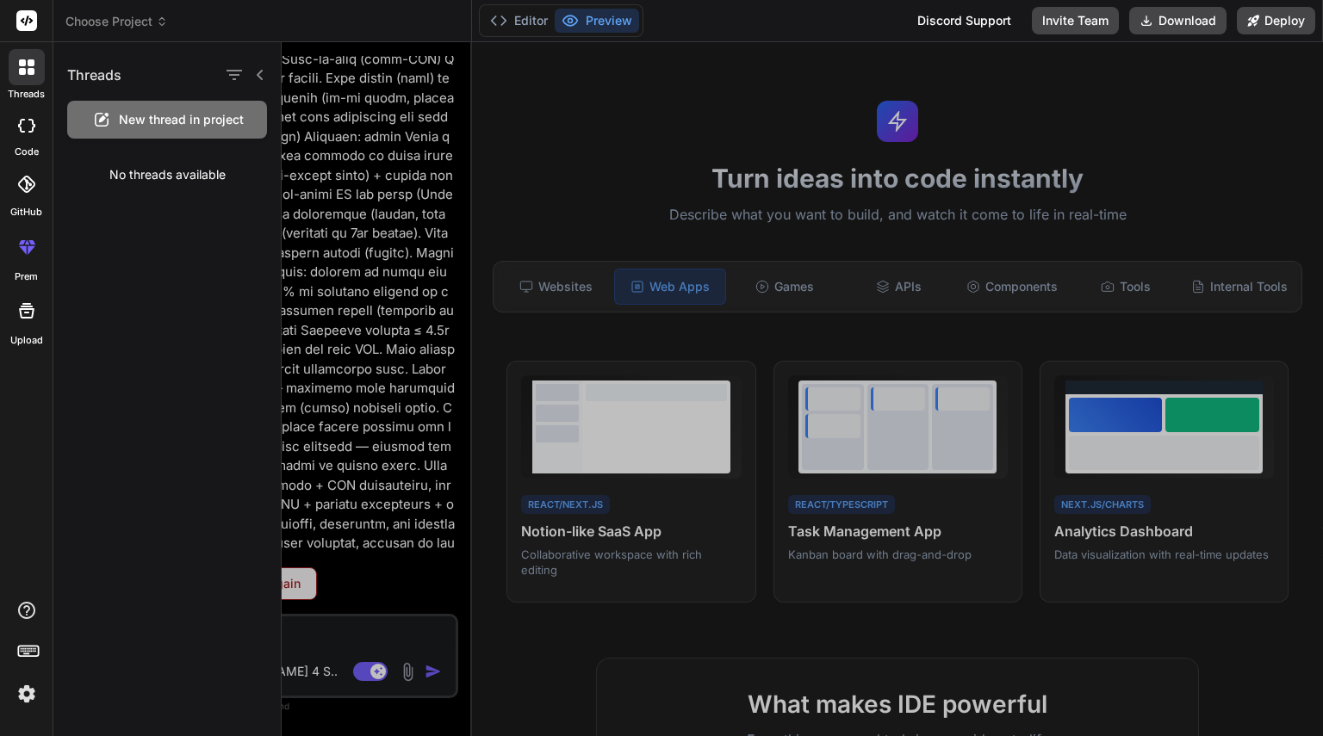
click at [23, 74] on icon at bounding box center [22, 71] width 7 height 7
click at [32, 145] on label "code" at bounding box center [27, 152] width 24 height 15
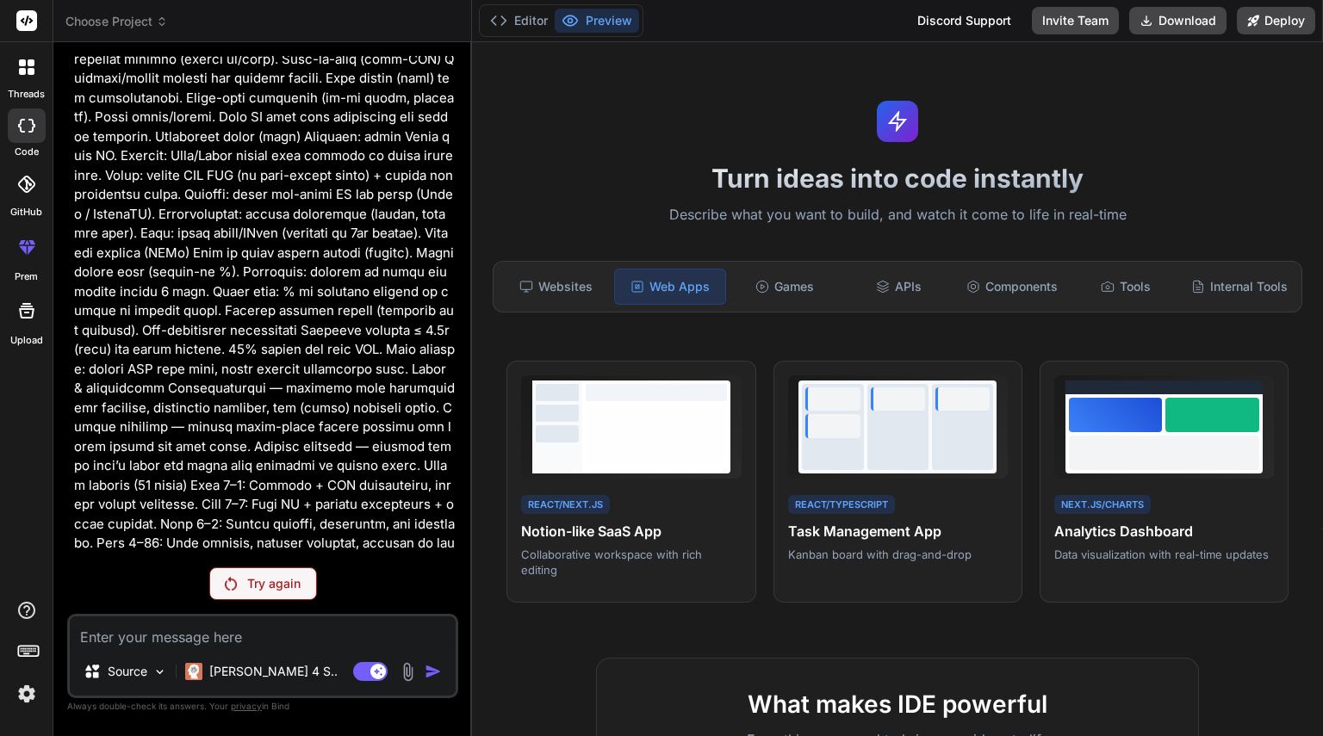
click at [271, 575] on p "Try again" at bounding box center [273, 583] width 53 height 17
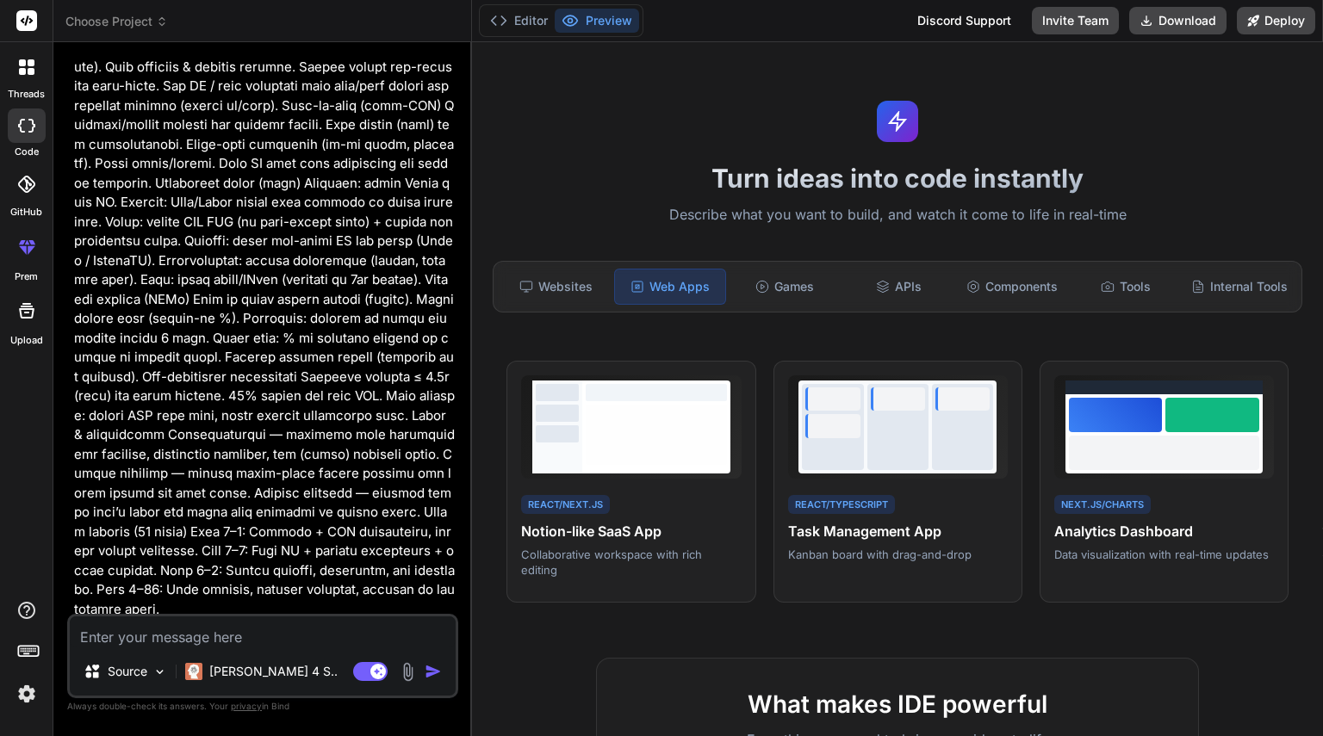
type textarea "x"
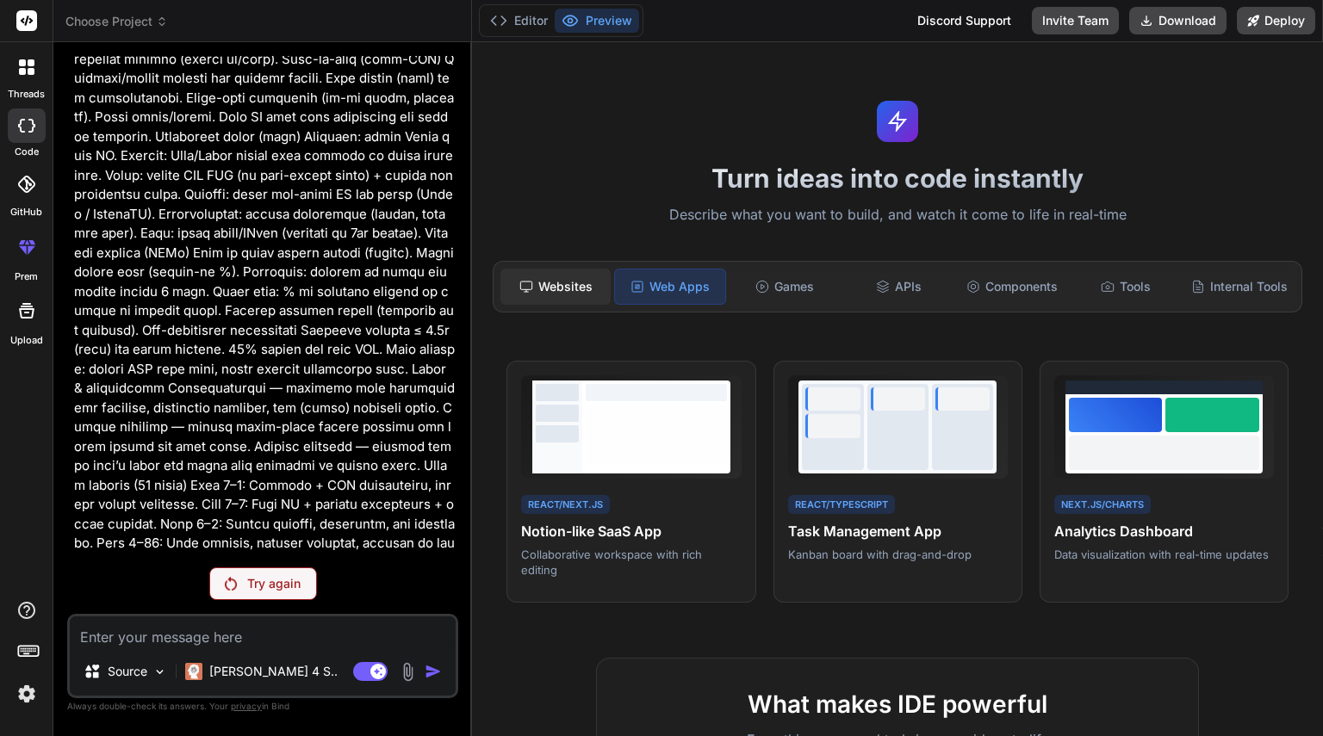
click at [544, 294] on div "Websites" at bounding box center [555, 287] width 110 height 36
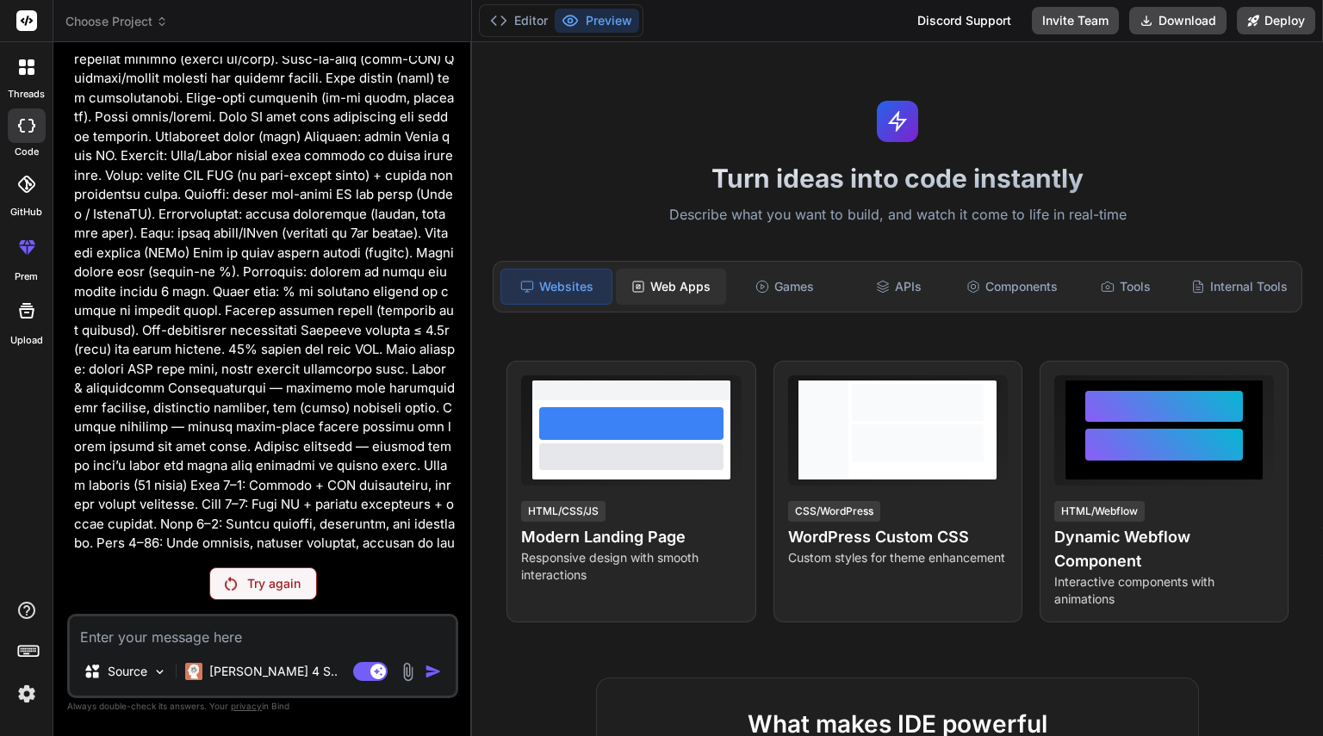
click at [696, 285] on div "Web Apps" at bounding box center [671, 287] width 110 height 36
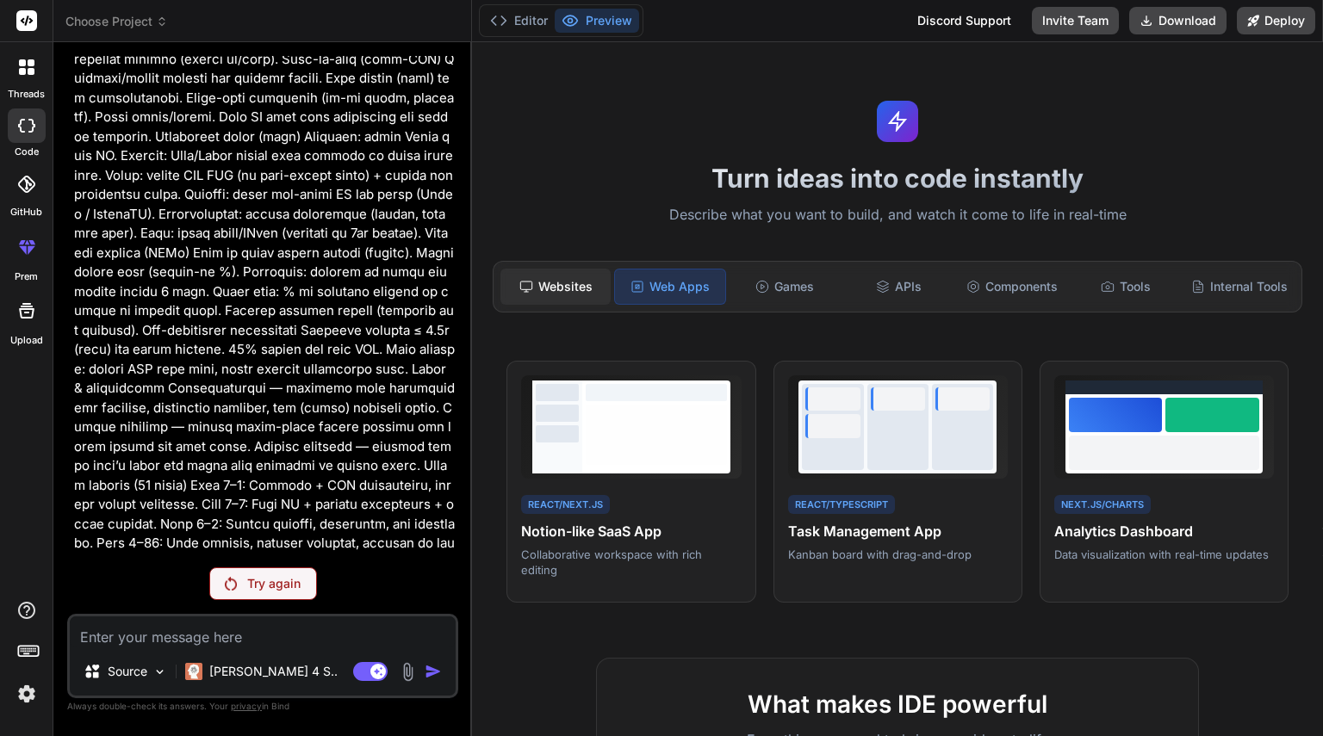
click at [558, 283] on div "Websites" at bounding box center [555, 287] width 110 height 36
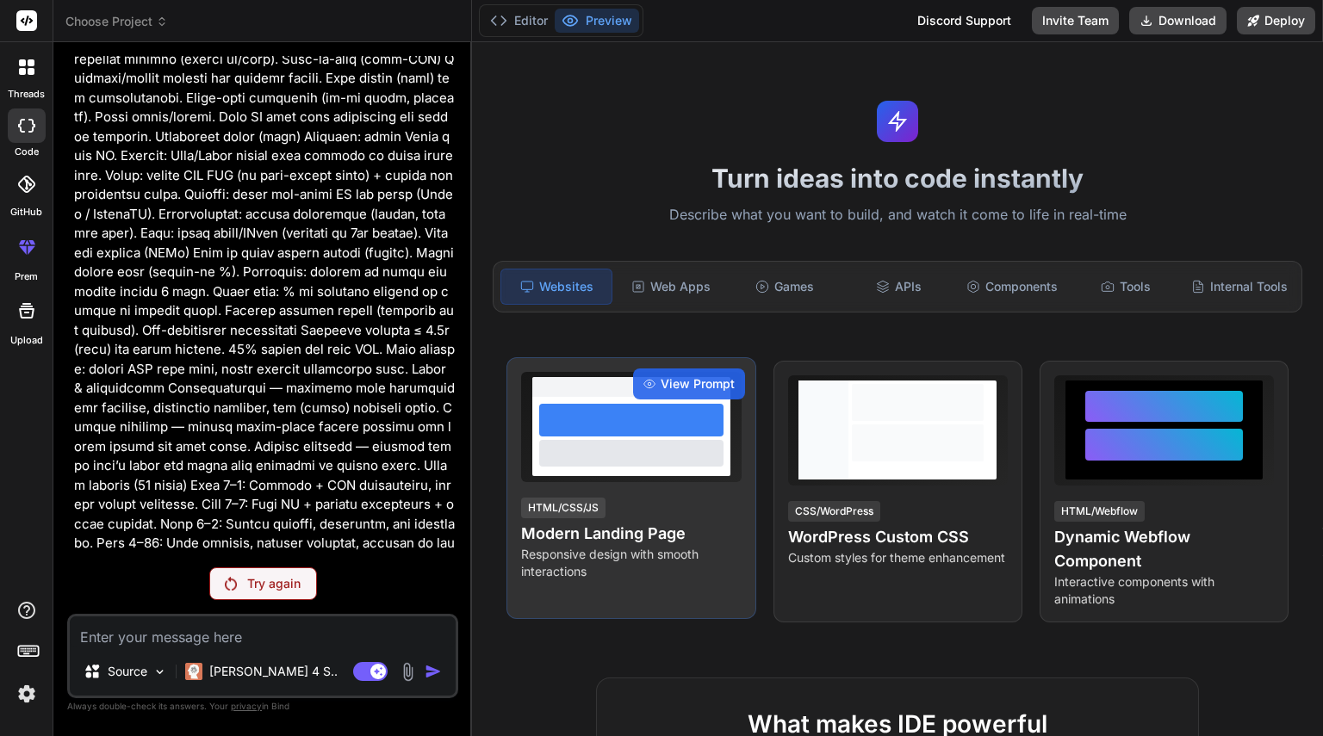
click at [735, 499] on div "HTML/CSS/JS Modern Landing Page Responsive design with smooth interactions" at bounding box center [631, 538] width 220 height 84
click at [681, 457] on div at bounding box center [631, 453] width 184 height 26
click at [704, 384] on span "View Prompt" at bounding box center [698, 383] width 74 height 17
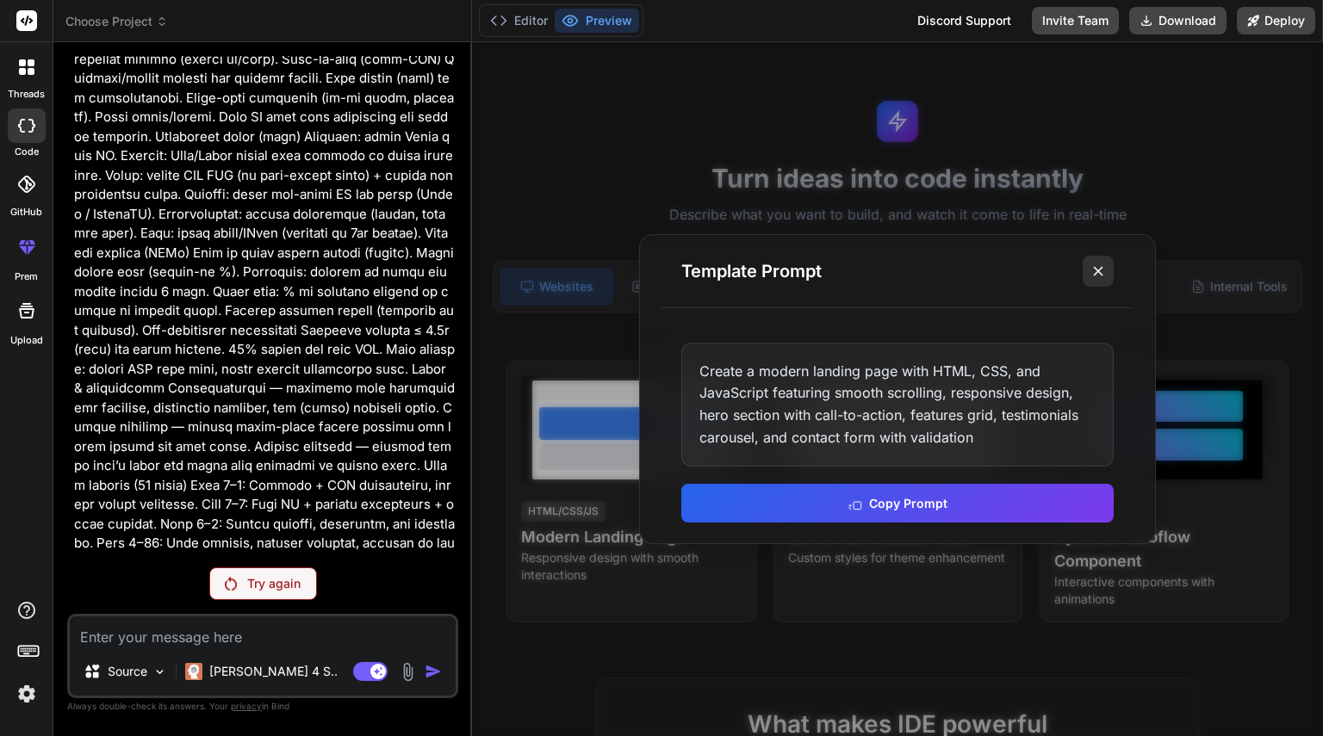
click at [1102, 263] on icon at bounding box center [1097, 271] width 17 height 17
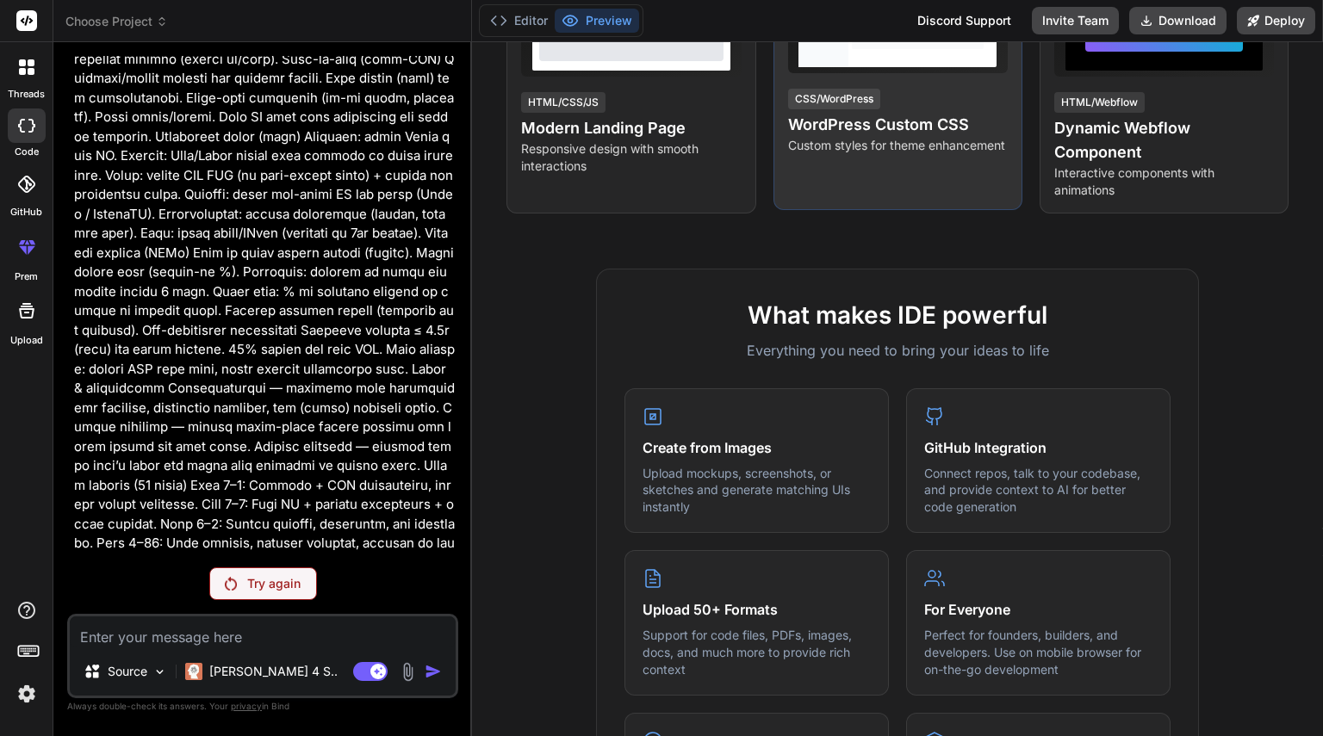
scroll to position [410, 0]
